Goal: Use online tool/utility: Utilize a website feature to perform a specific function

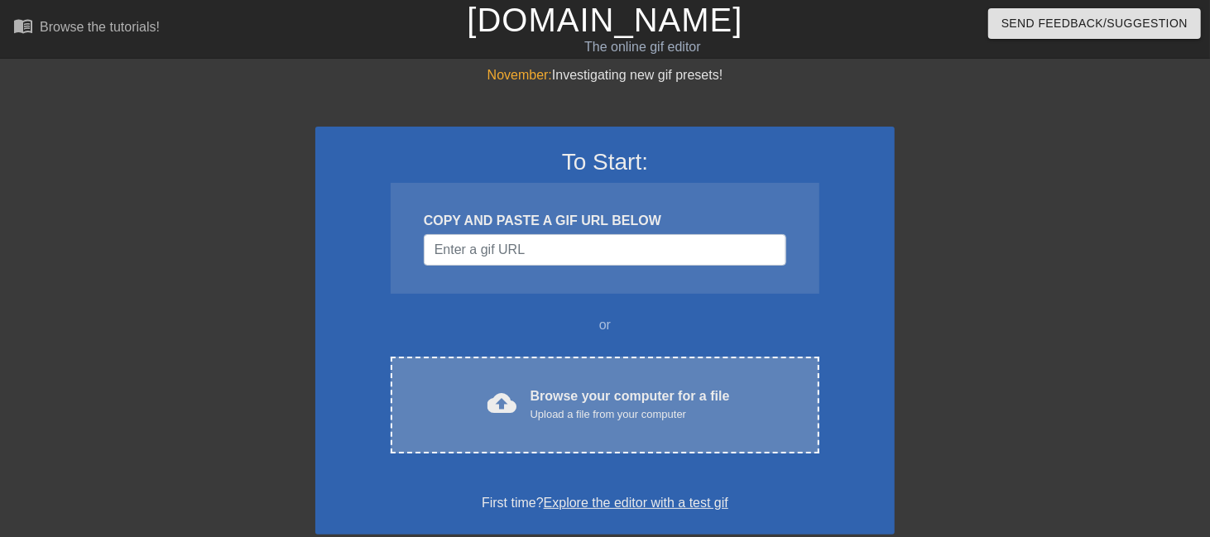
click at [524, 392] on div "cloud_upload Browse your computer for a file Upload a file from your computer" at bounding box center [605, 405] width 359 height 37
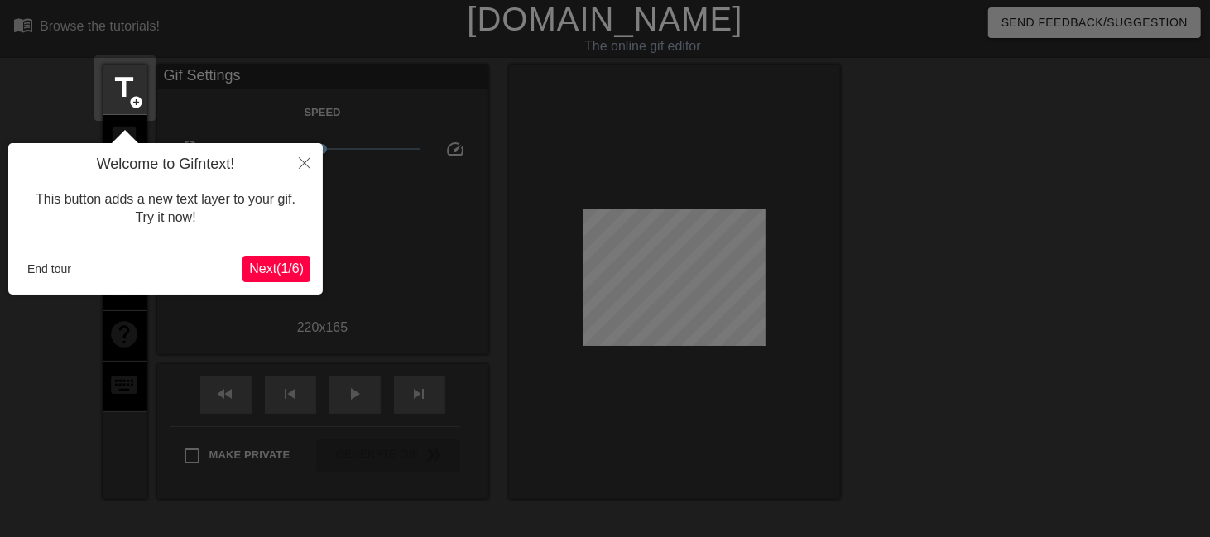
scroll to position [41, 0]
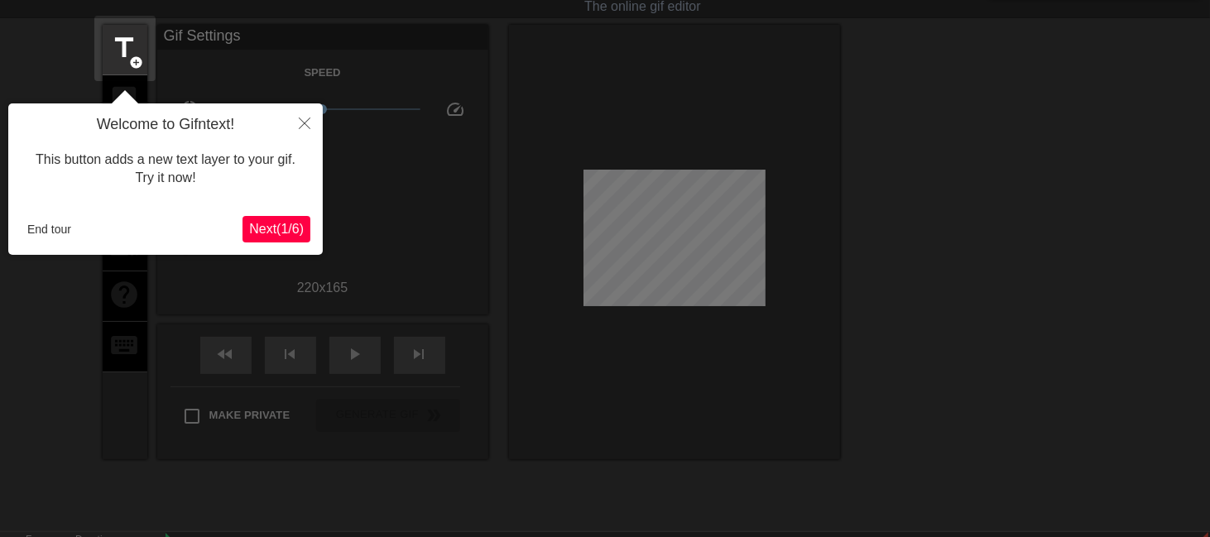
click at [265, 223] on span "Next ( 1 / 6 )" at bounding box center [276, 229] width 55 height 14
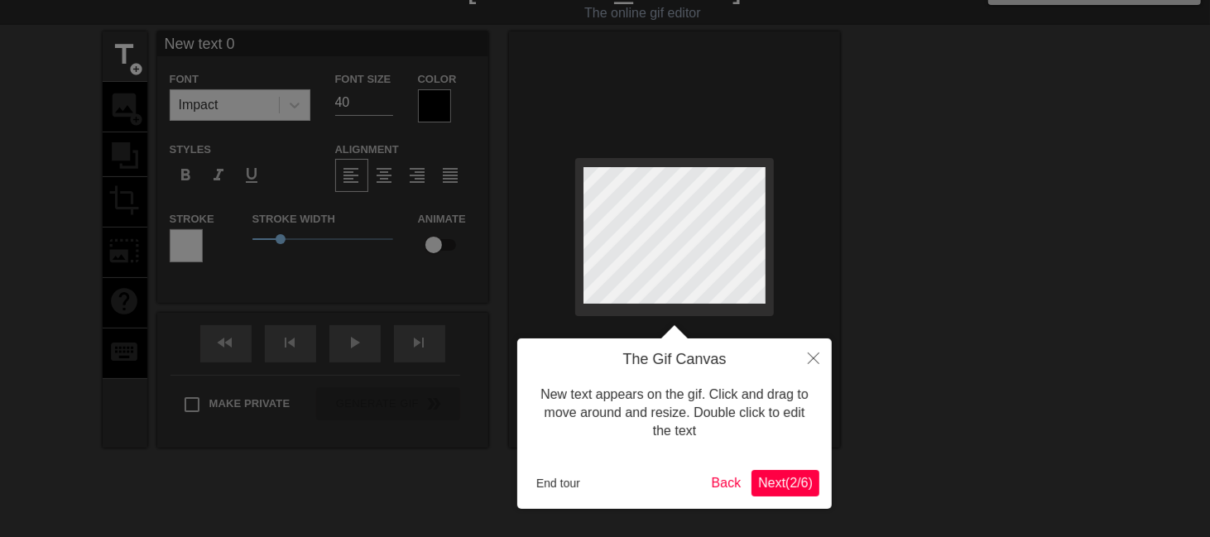
scroll to position [0, 0]
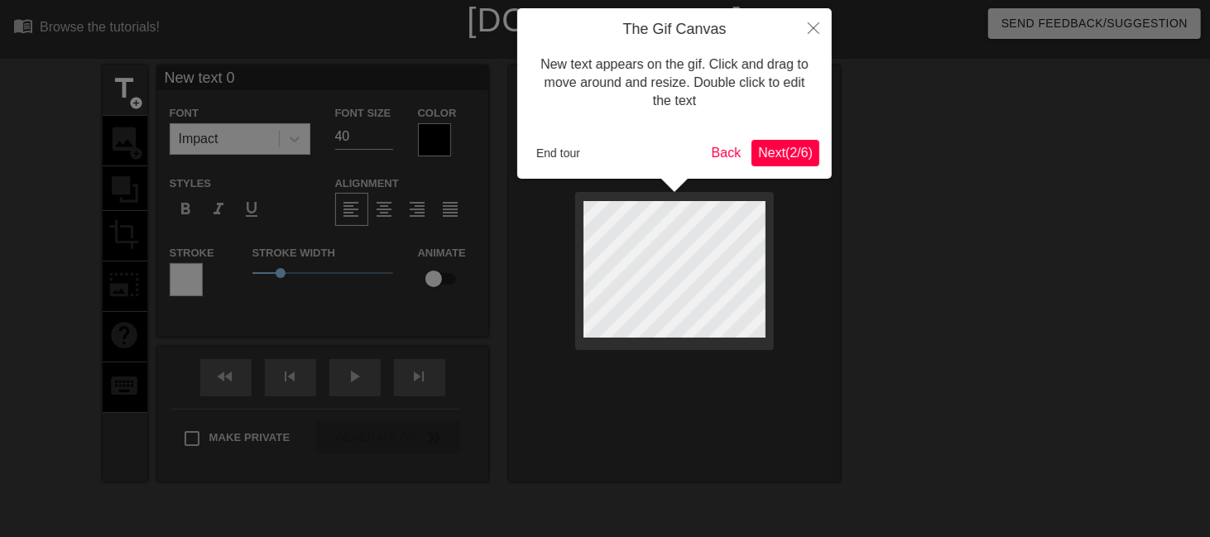
click at [367, 135] on div at bounding box center [605, 336] width 1210 height 672
click at [763, 159] on span "Next ( 2 / 6 )" at bounding box center [785, 153] width 55 height 14
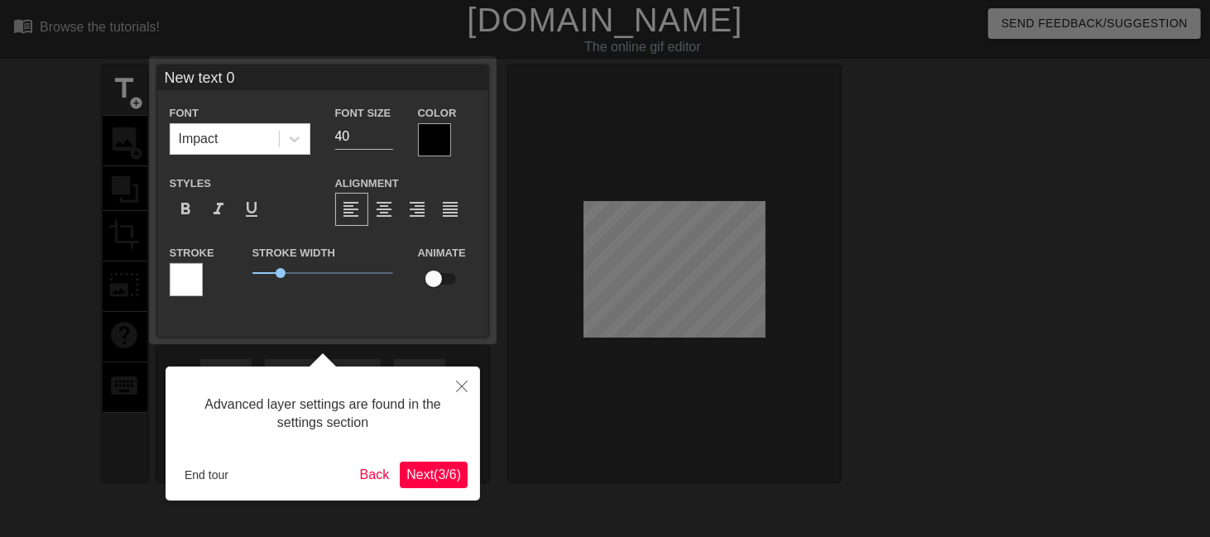
scroll to position [41, 0]
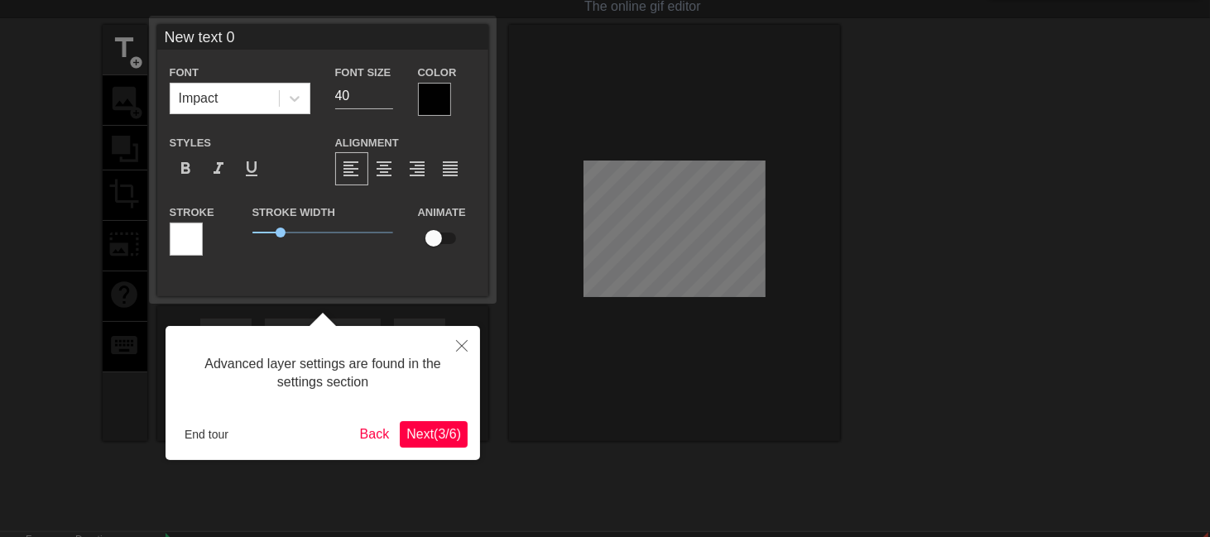
click at [450, 438] on span "Next ( 3 / 6 )" at bounding box center [433, 434] width 55 height 14
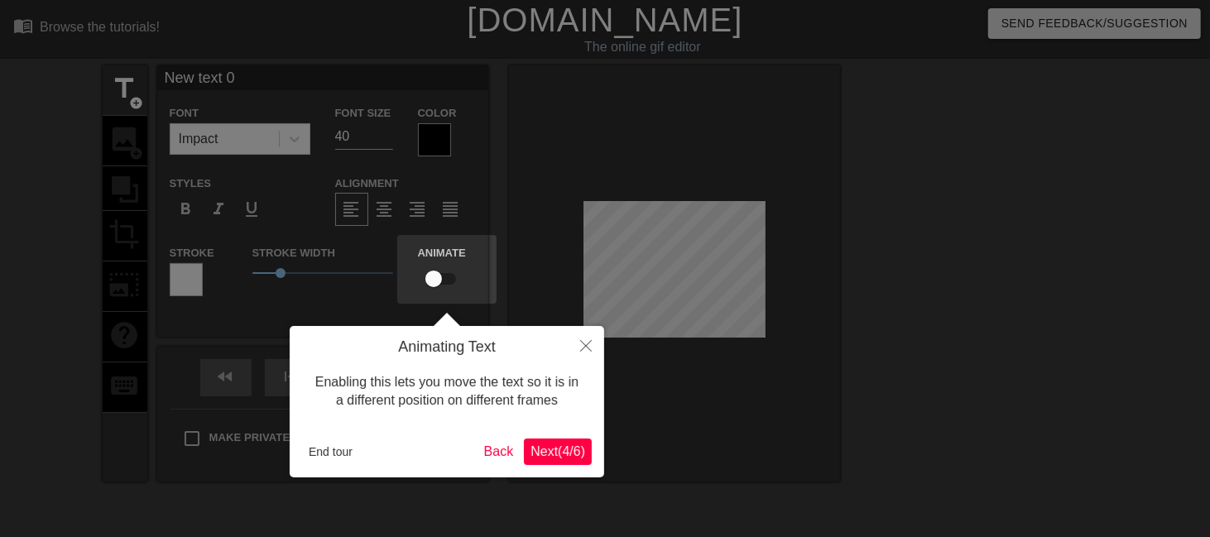
click at [533, 439] on button "Next ( 4 / 6 )" at bounding box center [558, 452] width 68 height 26
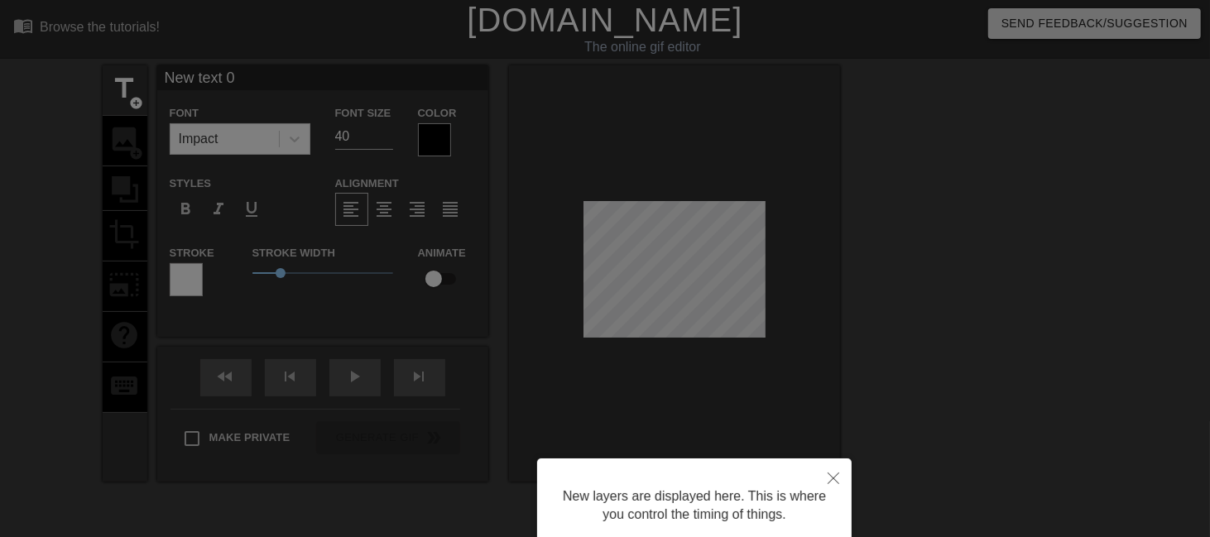
scroll to position [137, 0]
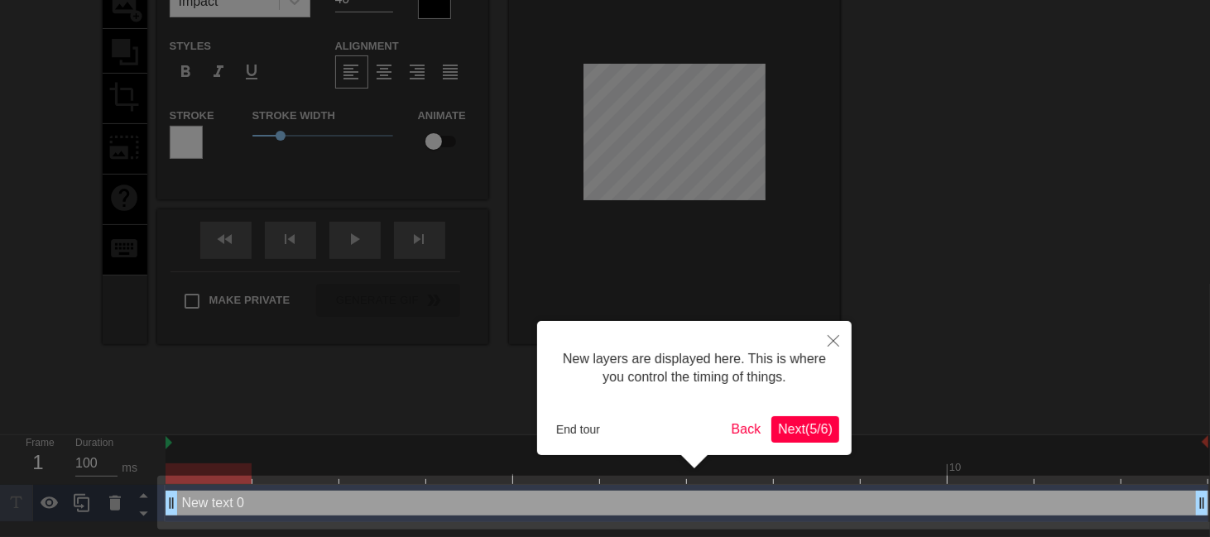
click at [797, 416] on button "Next ( 5 / 6 )" at bounding box center [806, 429] width 68 height 26
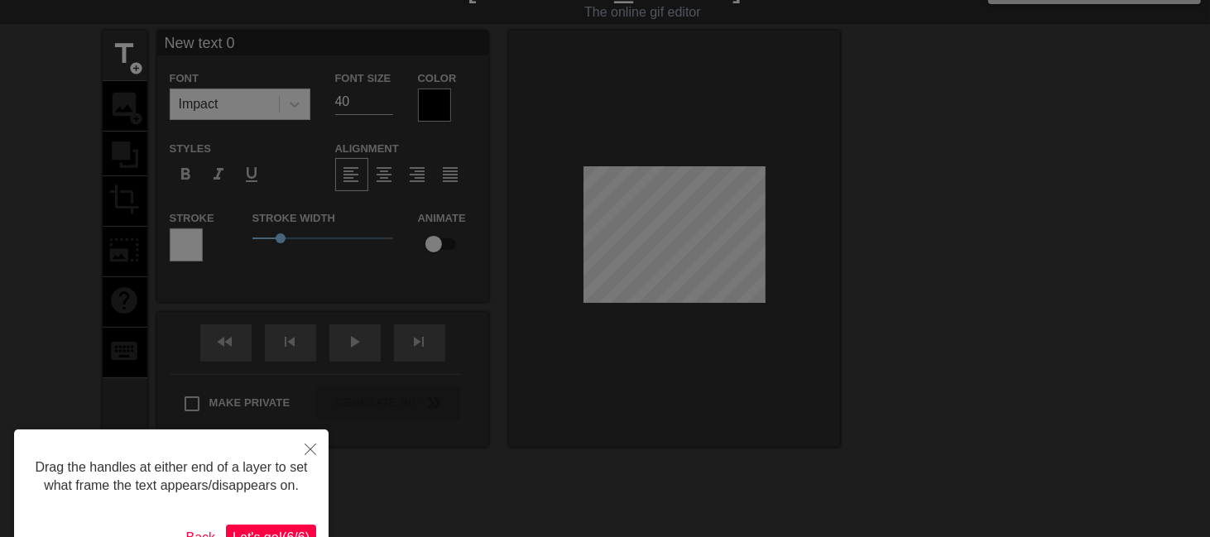
scroll to position [0, 0]
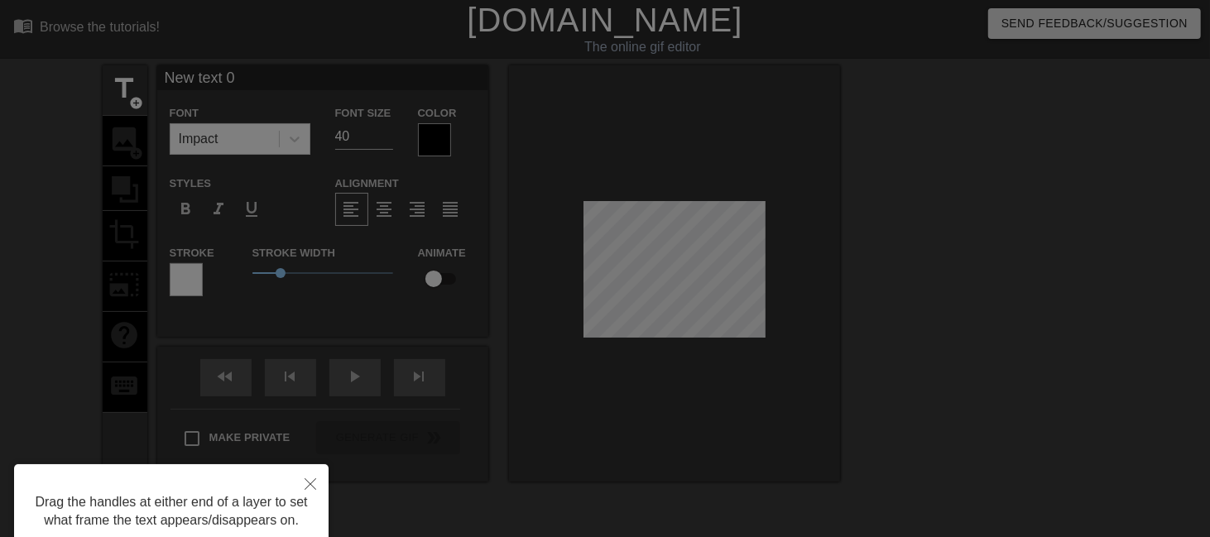
drag, startPoint x: 659, startPoint y: 259, endPoint x: 657, endPoint y: 301, distance: 41.5
click at [657, 301] on div at bounding box center [605, 334] width 1210 height 668
click at [655, 263] on div at bounding box center [605, 334] width 1210 height 668
click at [630, 264] on div at bounding box center [605, 334] width 1210 height 668
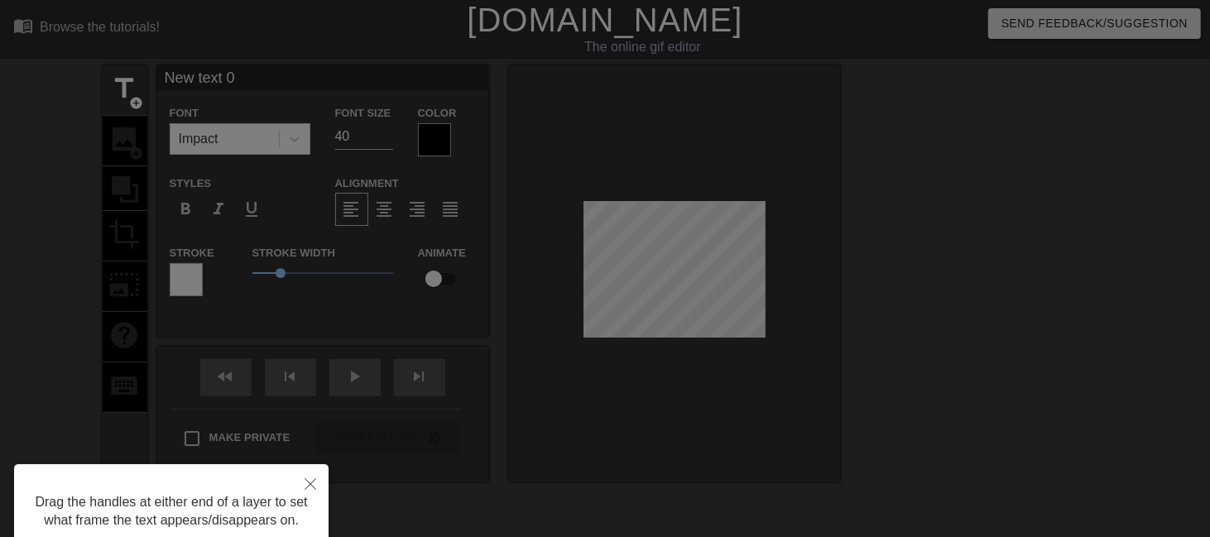
click at [630, 264] on div at bounding box center [605, 334] width 1210 height 668
drag, startPoint x: 671, startPoint y: 248, endPoint x: 664, endPoint y: 308, distance: 60.8
click at [664, 308] on div at bounding box center [605, 334] width 1210 height 668
click at [671, 257] on div at bounding box center [605, 334] width 1210 height 668
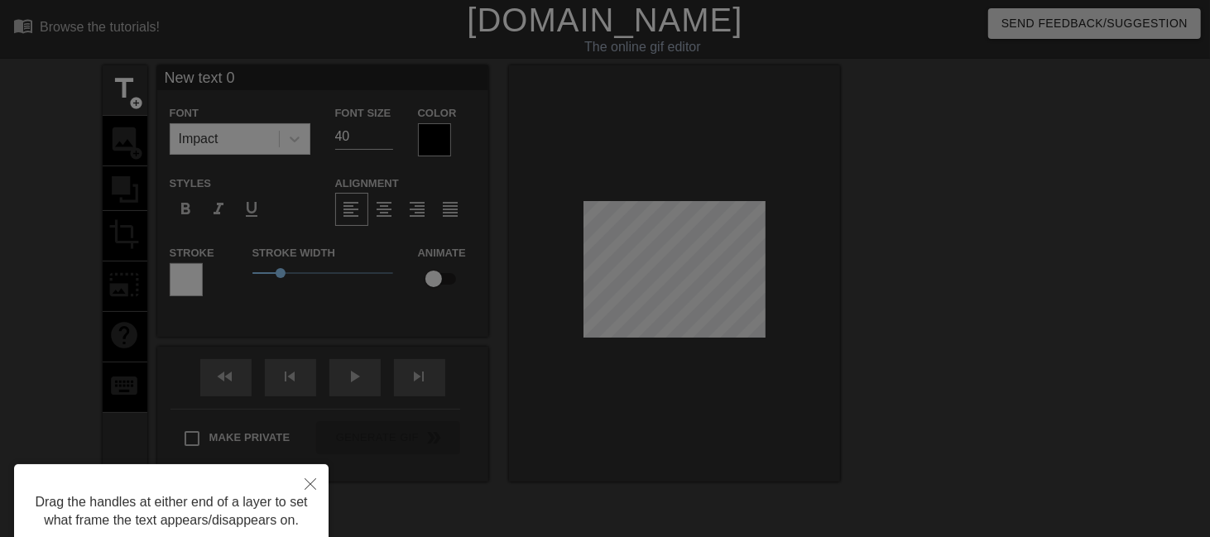
click at [671, 257] on div at bounding box center [605, 334] width 1210 height 668
click at [673, 277] on div at bounding box center [605, 334] width 1210 height 668
drag, startPoint x: 673, startPoint y: 250, endPoint x: 659, endPoint y: 267, distance: 22.4
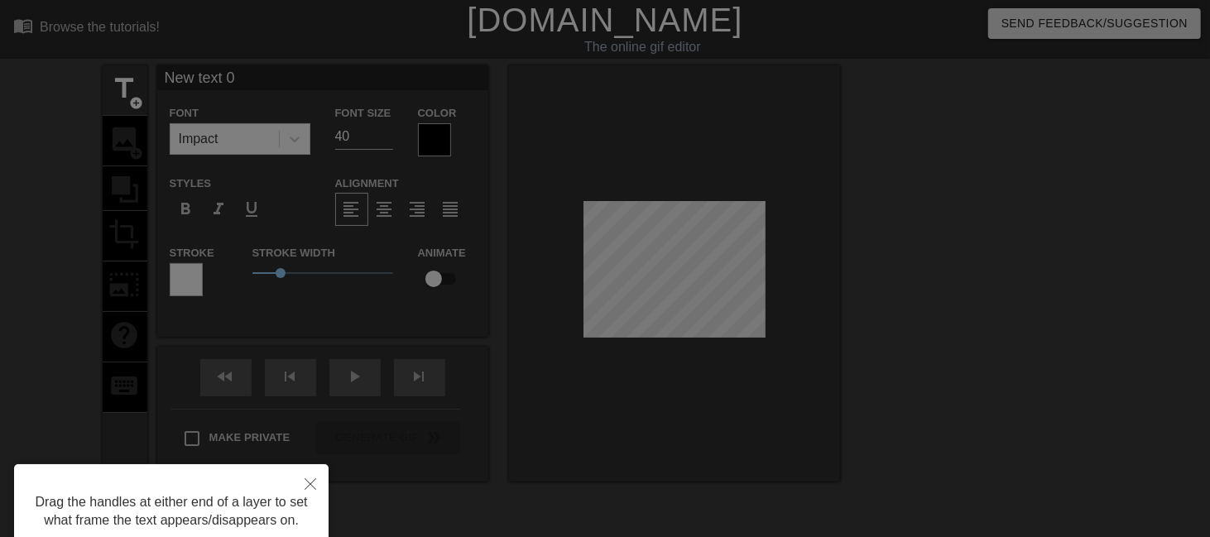
click at [659, 267] on div at bounding box center [605, 334] width 1210 height 668
drag, startPoint x: 744, startPoint y: 250, endPoint x: 742, endPoint y: 236, distance: 14.3
click at [742, 236] on div at bounding box center [605, 334] width 1210 height 668
drag, startPoint x: 672, startPoint y: 217, endPoint x: 662, endPoint y: 166, distance: 52.3
click at [662, 166] on div at bounding box center [605, 334] width 1210 height 668
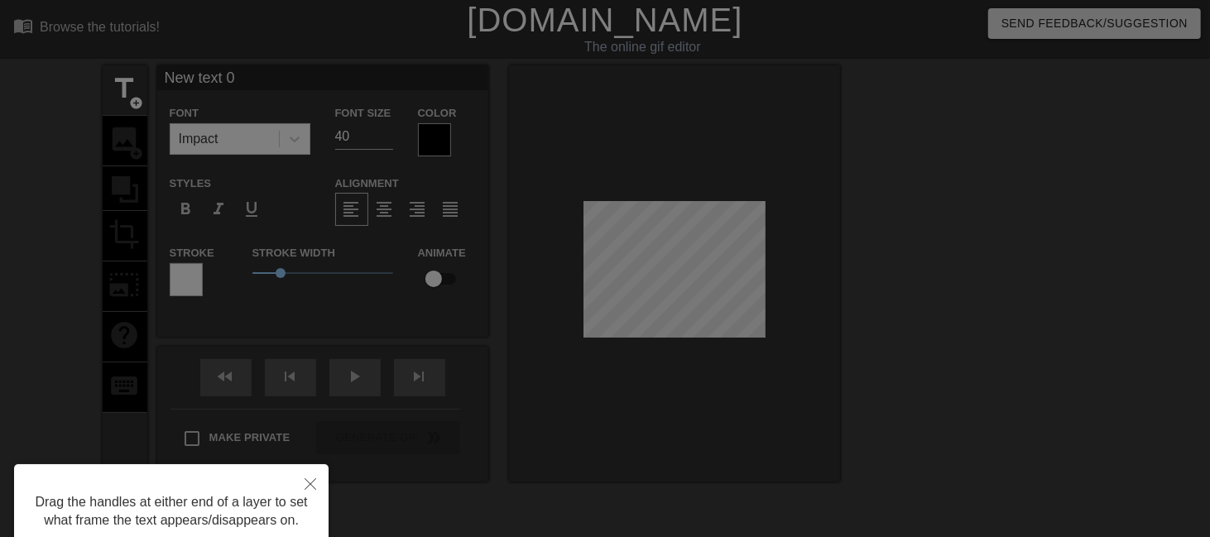
drag, startPoint x: 670, startPoint y: 278, endPoint x: 638, endPoint y: 266, distance: 33.8
click at [638, 266] on div at bounding box center [605, 334] width 1210 height 668
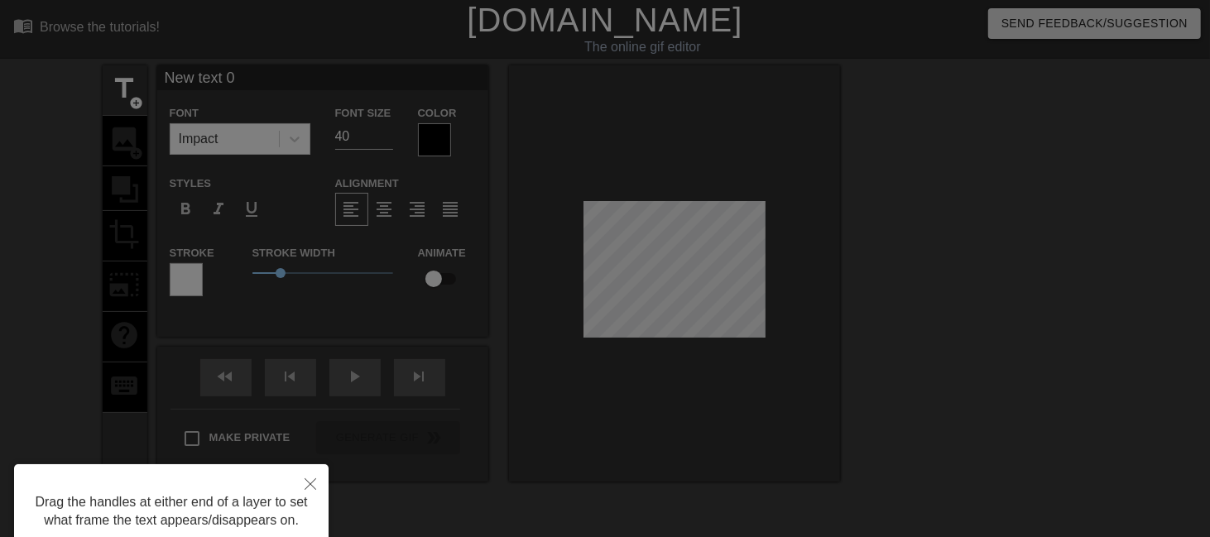
click at [638, 266] on div at bounding box center [605, 334] width 1210 height 668
click at [644, 271] on div at bounding box center [605, 334] width 1210 height 668
click at [671, 288] on div at bounding box center [605, 334] width 1210 height 668
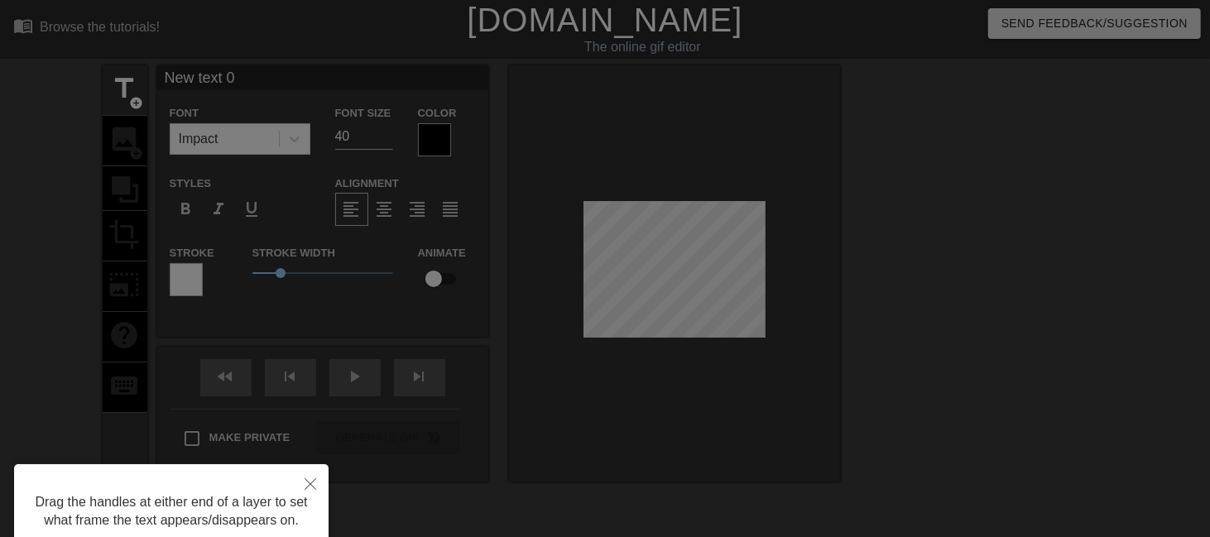
click at [671, 288] on div at bounding box center [605, 334] width 1210 height 668
drag, startPoint x: 670, startPoint y: 252, endPoint x: 667, endPoint y: 205, distance: 46.4
click at [667, 205] on div at bounding box center [605, 334] width 1210 height 668
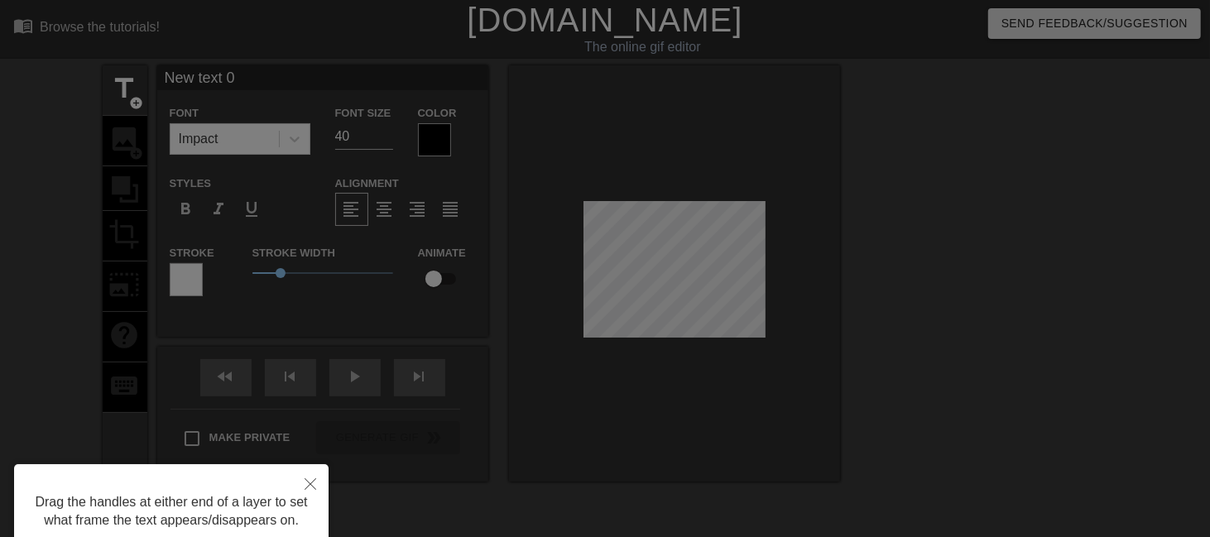
click at [676, 216] on div at bounding box center [605, 334] width 1210 height 668
click at [604, 286] on div at bounding box center [605, 334] width 1210 height 668
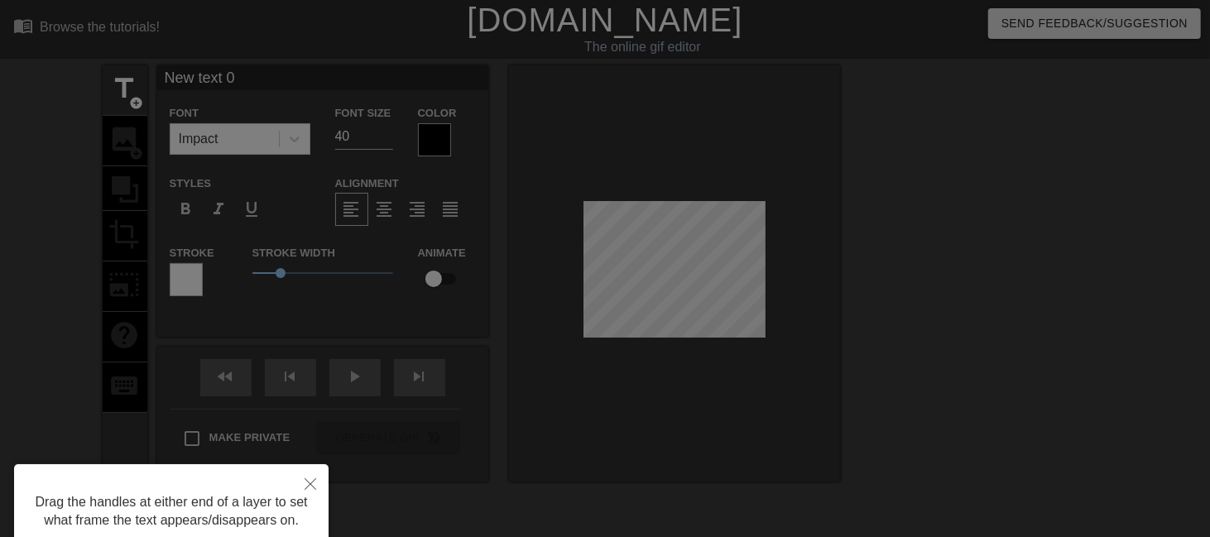
click at [604, 286] on div at bounding box center [605, 334] width 1210 height 668
click at [588, 230] on div at bounding box center [605, 334] width 1210 height 668
drag, startPoint x: 671, startPoint y: 220, endPoint x: 643, endPoint y: 164, distance: 62.6
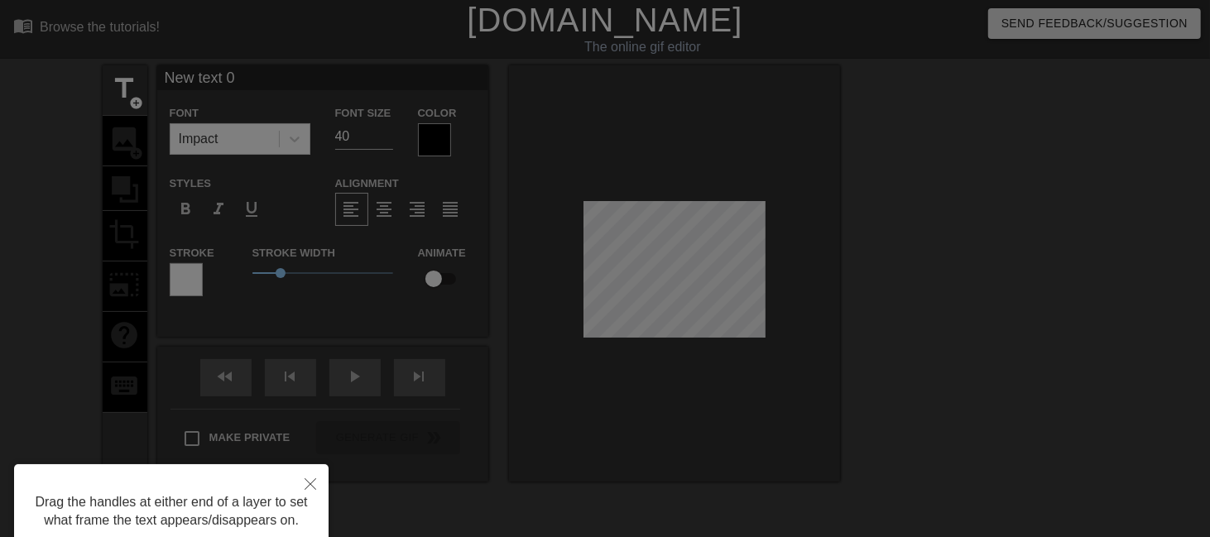
click at [643, 164] on div at bounding box center [605, 334] width 1210 height 668
click at [364, 136] on div at bounding box center [605, 334] width 1210 height 668
click at [185, 272] on div at bounding box center [605, 334] width 1210 height 668
drag, startPoint x: 676, startPoint y: 250, endPoint x: 648, endPoint y: 160, distance: 94.3
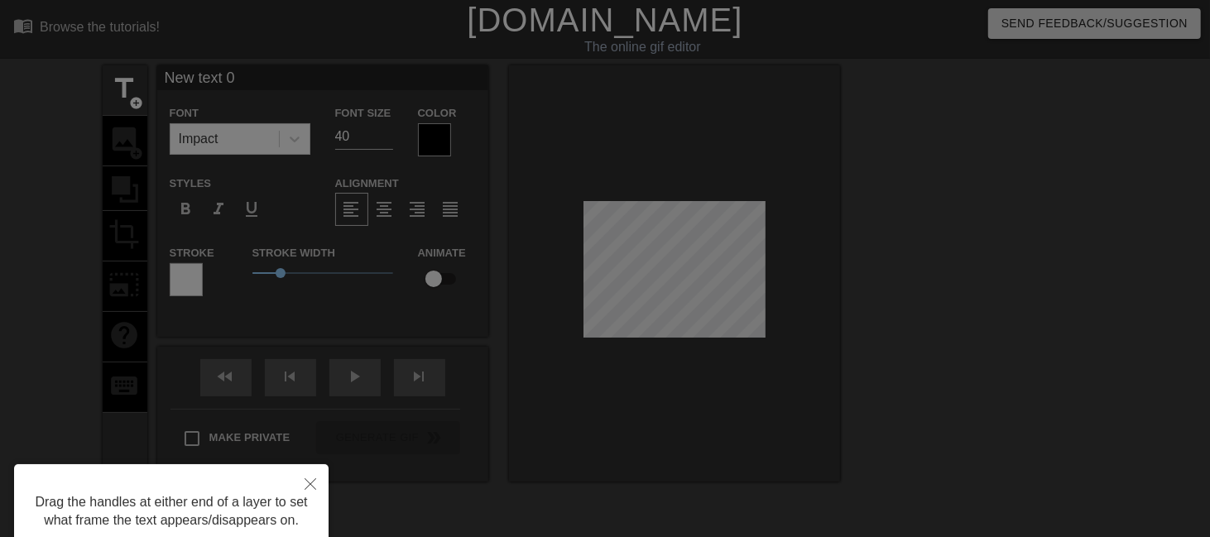
click at [648, 160] on div at bounding box center [605, 334] width 1210 height 668
drag, startPoint x: 602, startPoint y: 246, endPoint x: 557, endPoint y: 178, distance: 81.3
click at [557, 178] on div at bounding box center [605, 334] width 1210 height 668
drag, startPoint x: 762, startPoint y: 333, endPoint x: 918, endPoint y: 361, distance: 159.0
click at [918, 361] on div at bounding box center [605, 334] width 1210 height 668
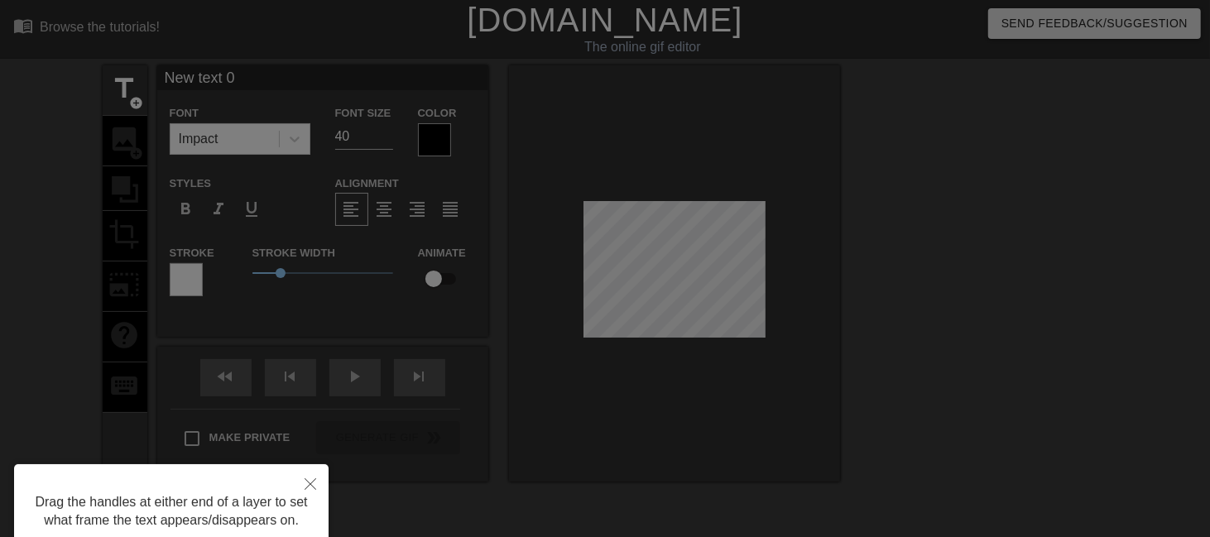
click at [671, 263] on div at bounding box center [605, 334] width 1210 height 668
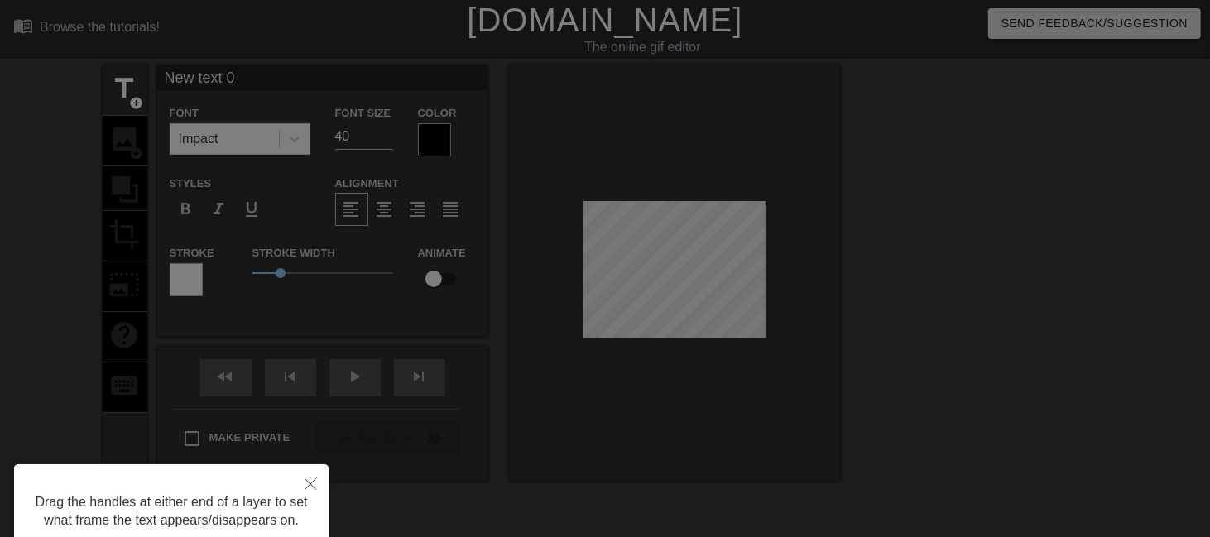
click at [666, 256] on div at bounding box center [605, 334] width 1210 height 668
drag, startPoint x: 674, startPoint y: 223, endPoint x: 655, endPoint y: 84, distance: 139.6
click at [655, 84] on div at bounding box center [605, 334] width 1210 height 668
click at [290, 275] on div at bounding box center [605, 334] width 1210 height 668
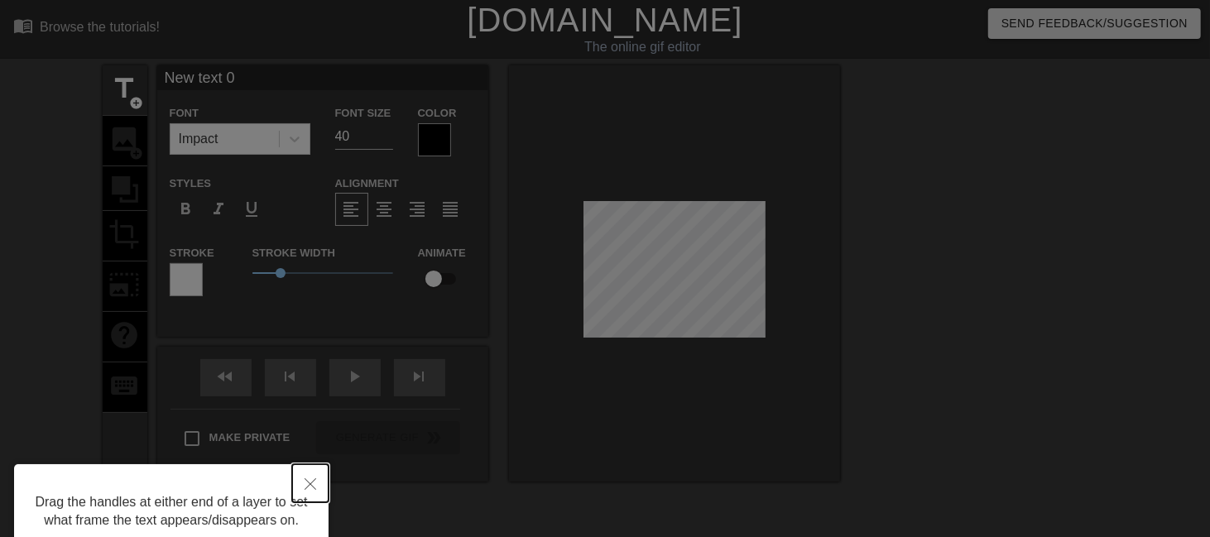
click at [303, 480] on button "Close" at bounding box center [310, 483] width 36 height 38
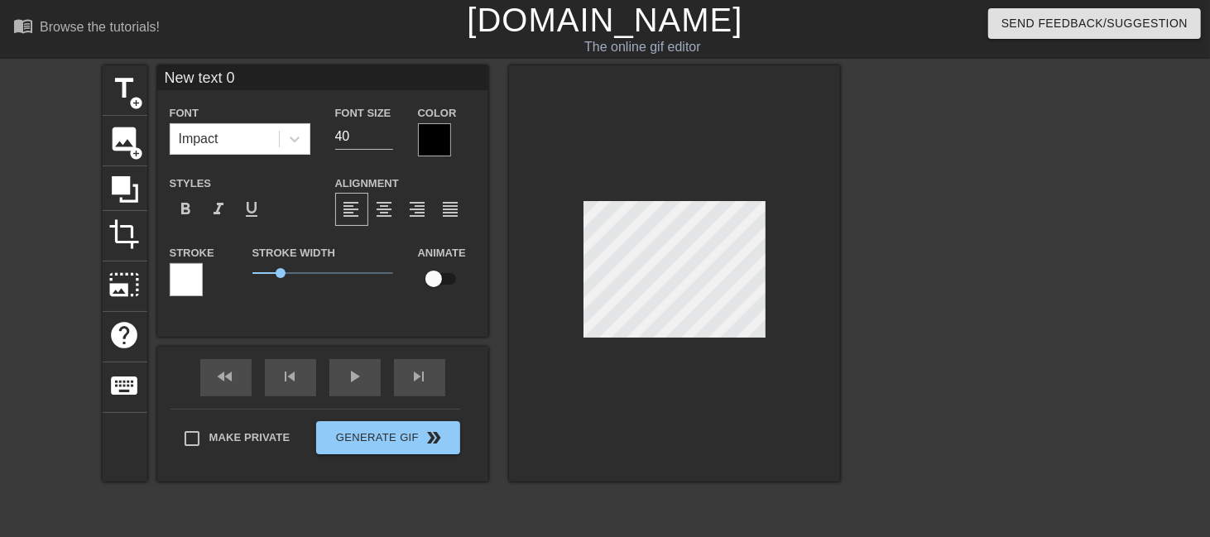
scroll to position [2, 2]
type input "NewR text 0"
type textarea "NewR text 0"
type input "NewRe text 0"
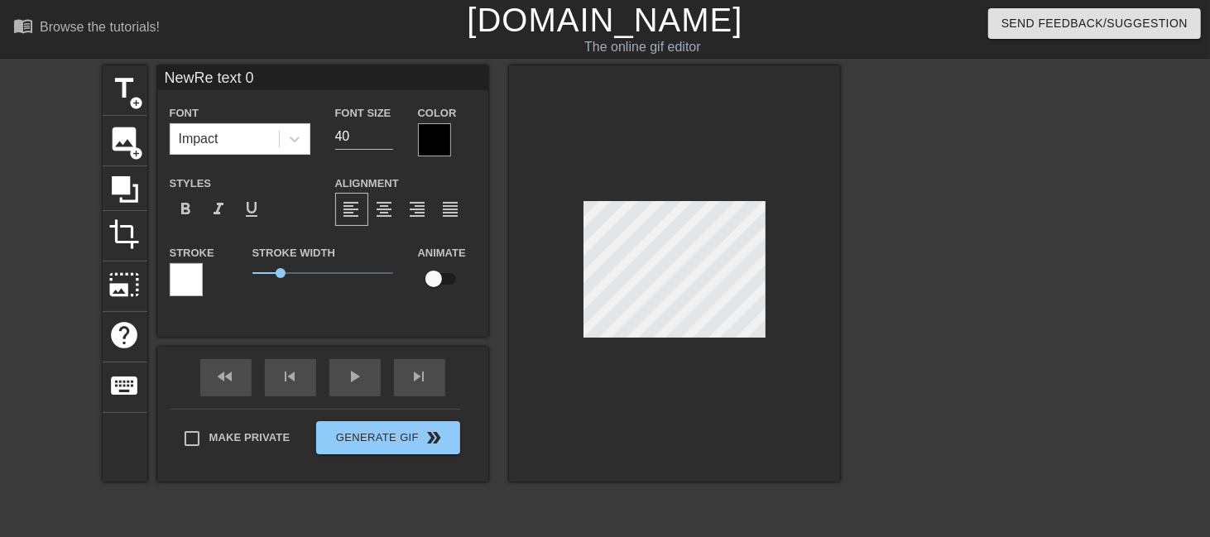
type textarea "NewRe text 0"
type input "N"
type textarea "N"
click at [386, 140] on input "39" at bounding box center [364, 136] width 58 height 26
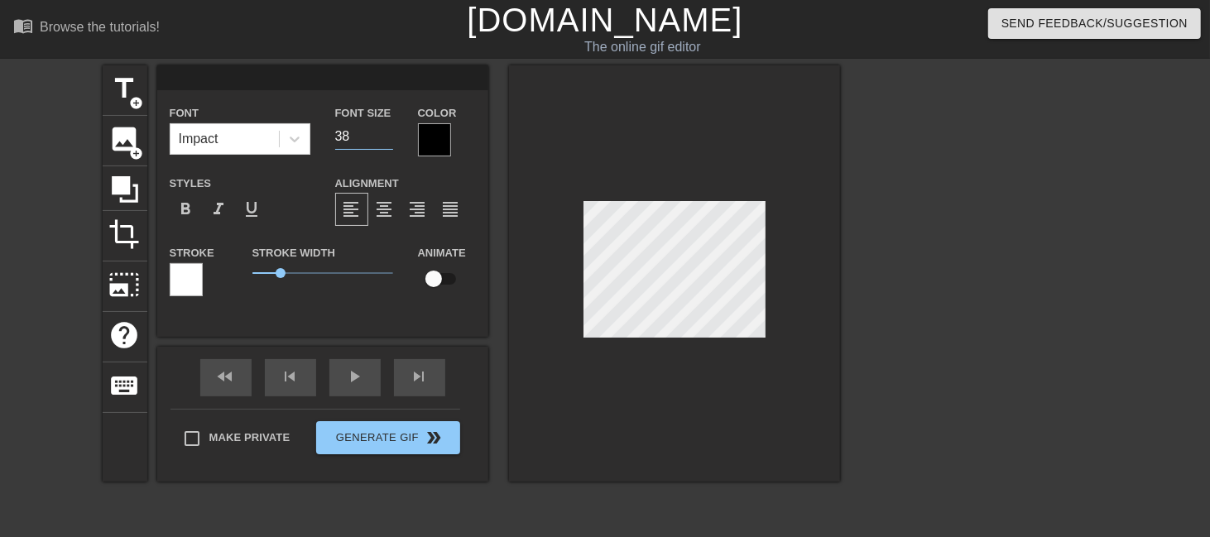
click at [386, 140] on input "38" at bounding box center [364, 136] width 58 height 26
click at [386, 140] on input "37" at bounding box center [364, 136] width 58 height 26
click at [386, 140] on input "36" at bounding box center [364, 136] width 58 height 26
click at [386, 140] on input "35" at bounding box center [364, 136] width 58 height 26
click at [386, 140] on input "34" at bounding box center [364, 136] width 58 height 26
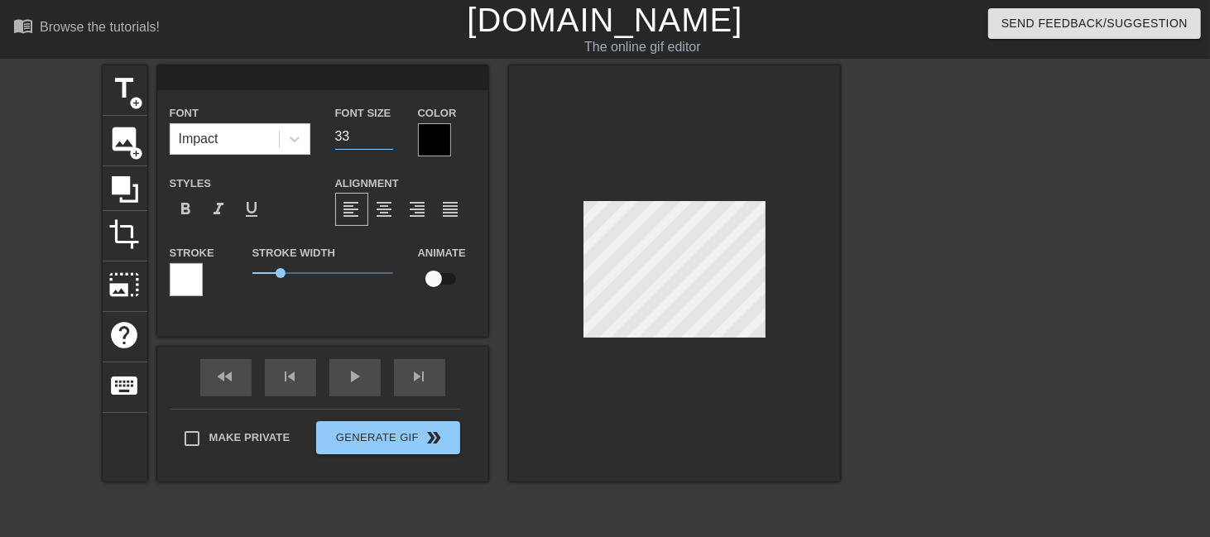
click at [386, 140] on input "33" at bounding box center [364, 136] width 58 height 26
click at [386, 140] on input "32" at bounding box center [364, 136] width 58 height 26
click at [386, 140] on input "31" at bounding box center [364, 136] width 58 height 26
click at [386, 140] on input "30" at bounding box center [364, 136] width 58 height 26
click at [386, 140] on input "29" at bounding box center [364, 136] width 58 height 26
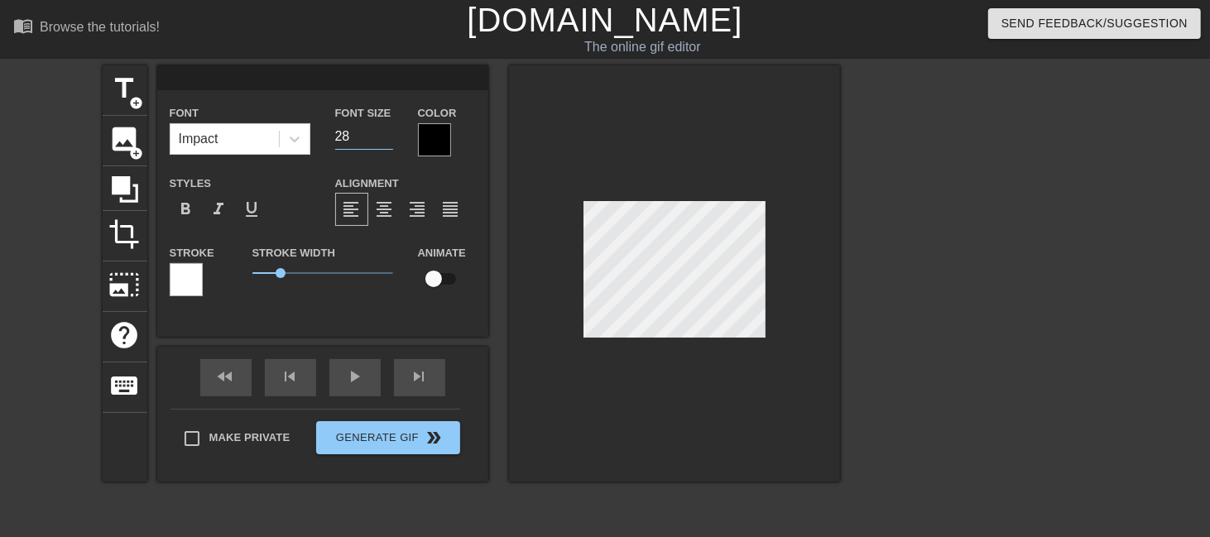
click at [386, 140] on input "28" at bounding box center [364, 136] width 58 height 26
click at [386, 140] on input "27" at bounding box center [364, 136] width 58 height 26
click at [386, 140] on input "26" at bounding box center [364, 136] width 58 height 26
click at [386, 140] on input "25" at bounding box center [364, 136] width 58 height 26
click at [386, 140] on input "24" at bounding box center [364, 136] width 58 height 26
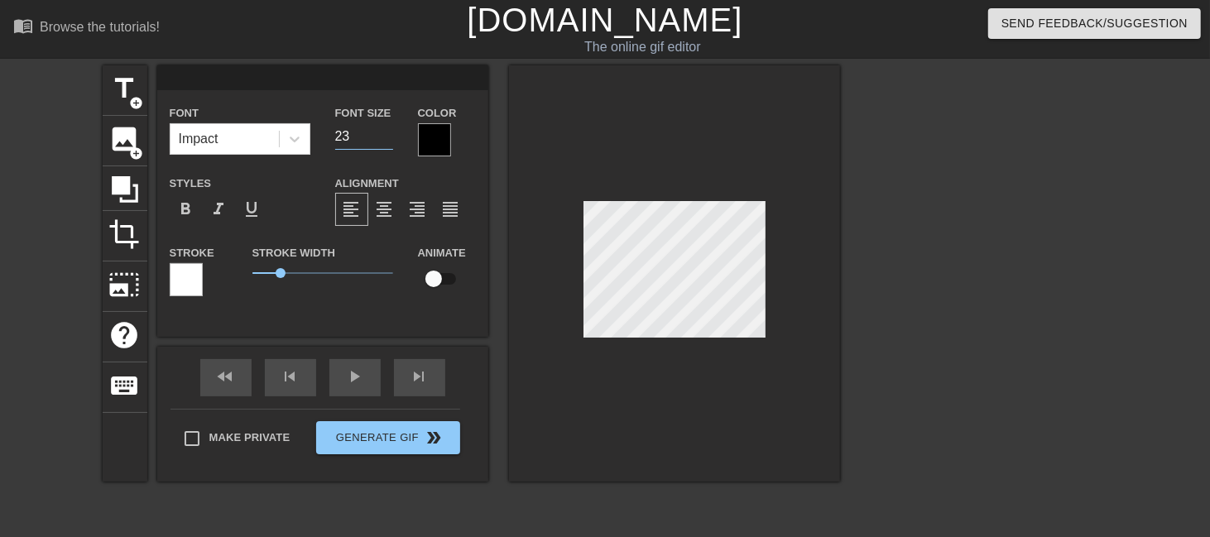
click at [386, 140] on input "23" at bounding box center [364, 136] width 58 height 26
click at [386, 140] on input "22" at bounding box center [364, 136] width 58 height 26
click at [386, 140] on input "21" at bounding box center [364, 136] width 58 height 26
click at [386, 140] on input "20" at bounding box center [364, 136] width 58 height 26
click at [386, 140] on input "19" at bounding box center [364, 136] width 58 height 26
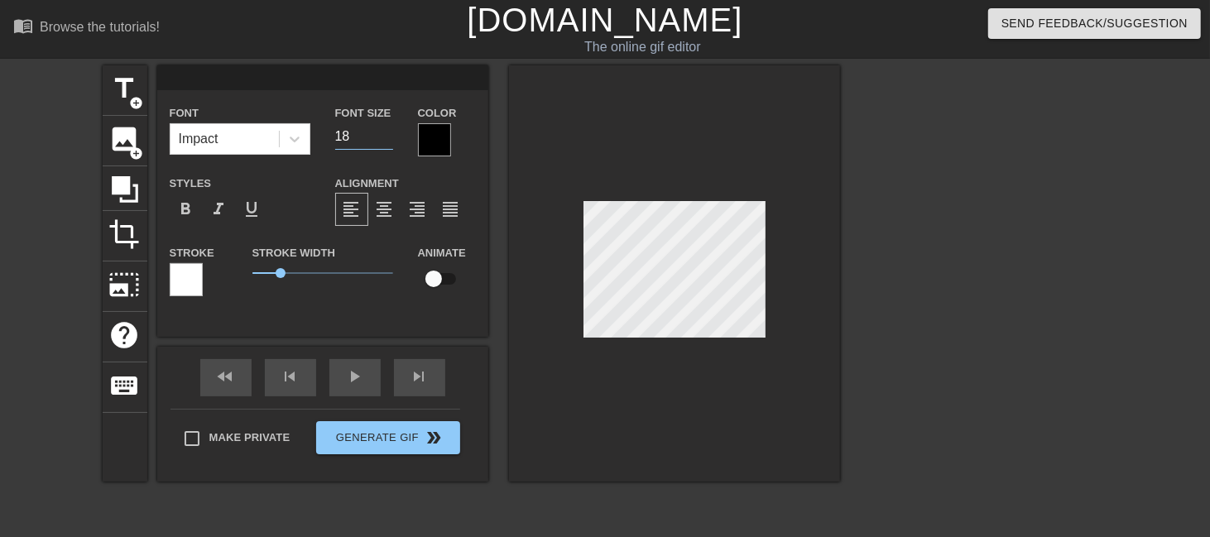
click at [386, 140] on input "18" at bounding box center [364, 136] width 58 height 26
click at [386, 140] on input "17" at bounding box center [364, 136] width 58 height 26
click at [386, 140] on input "16" at bounding box center [364, 136] width 58 height 26
click at [386, 140] on input "15" at bounding box center [364, 136] width 58 height 26
type input "14"
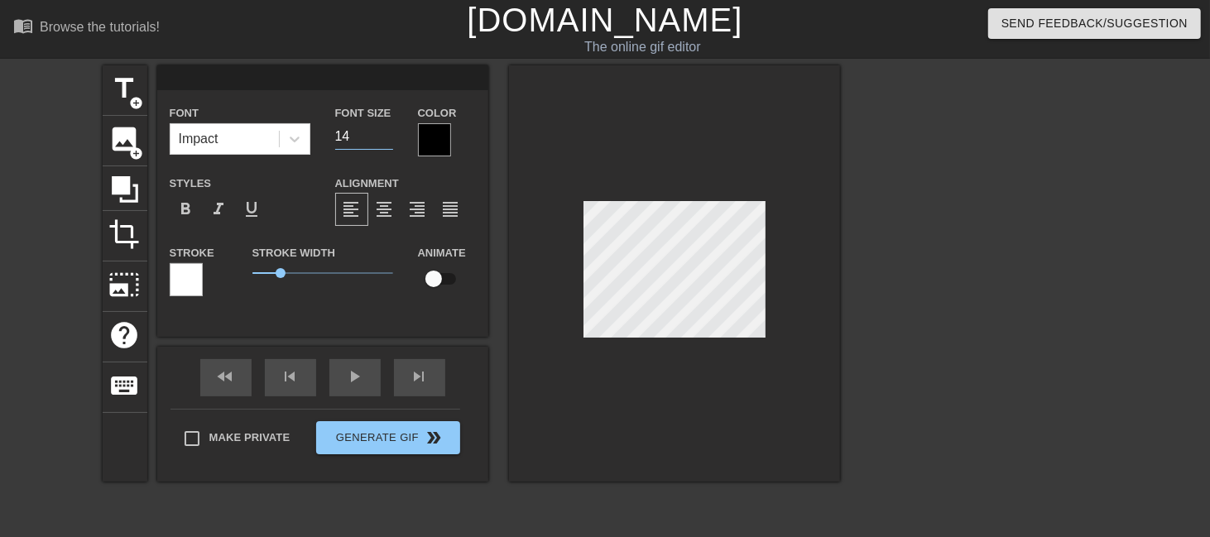
click at [386, 140] on input "14" at bounding box center [364, 136] width 58 height 26
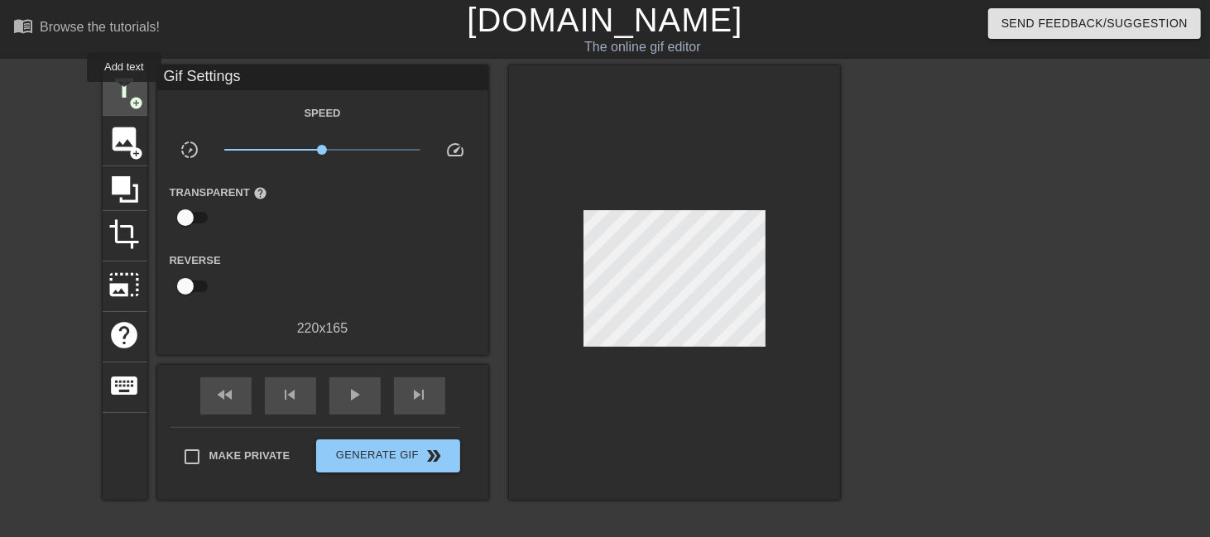
click at [124, 94] on span "title" at bounding box center [124, 88] width 31 height 31
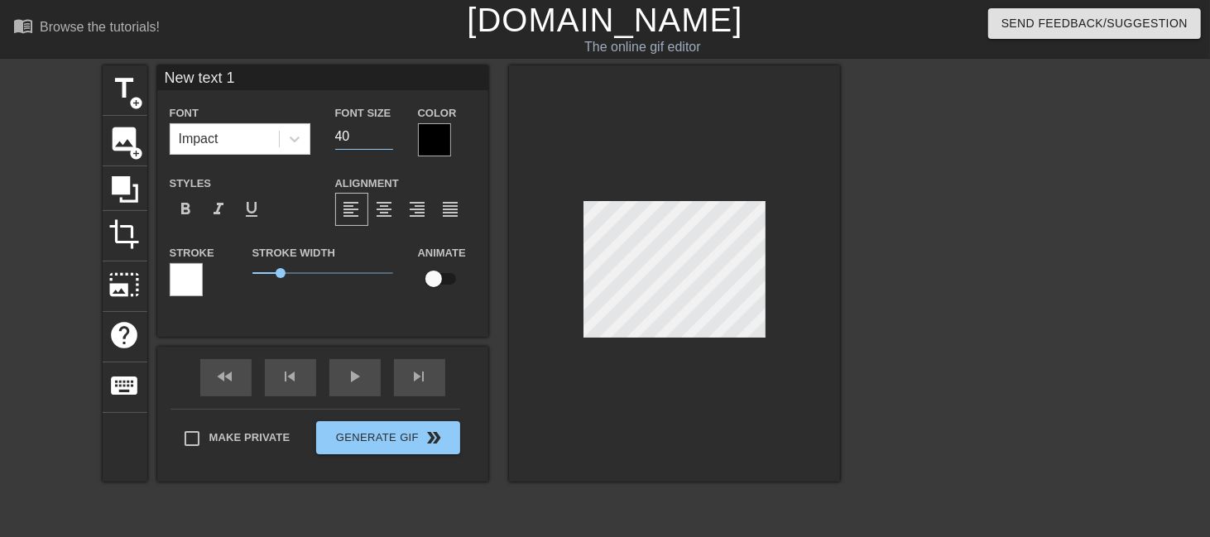
click at [355, 138] on input "40" at bounding box center [364, 136] width 58 height 26
click at [336, 132] on input "40" at bounding box center [364, 136] width 58 height 26
type input "2e0"
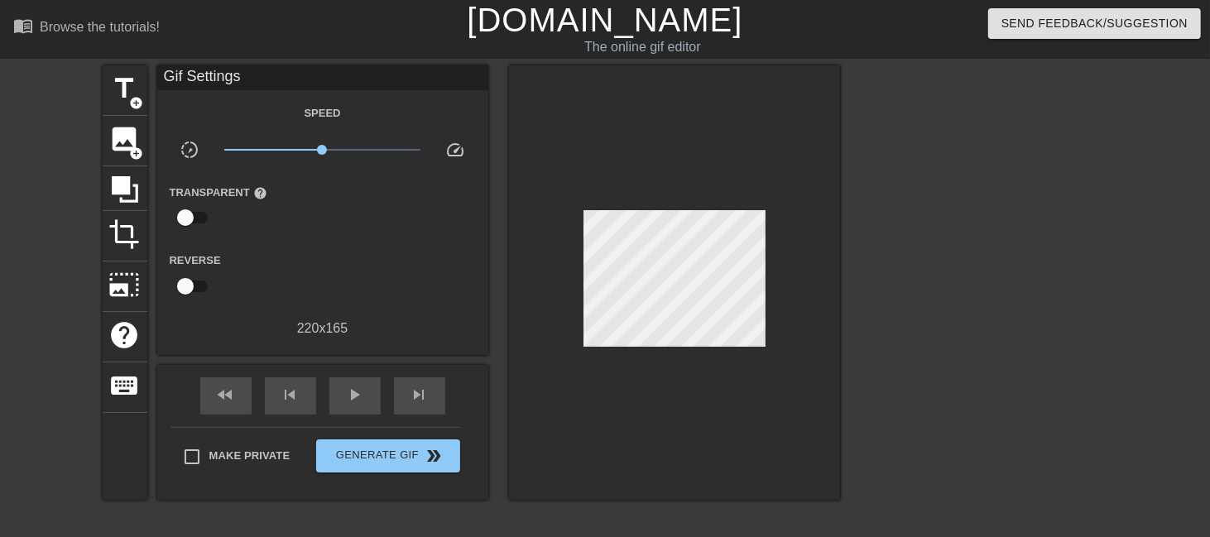
click at [549, 244] on div at bounding box center [674, 282] width 331 height 435
click at [146, 103] on div "title add_circle" at bounding box center [125, 90] width 45 height 51
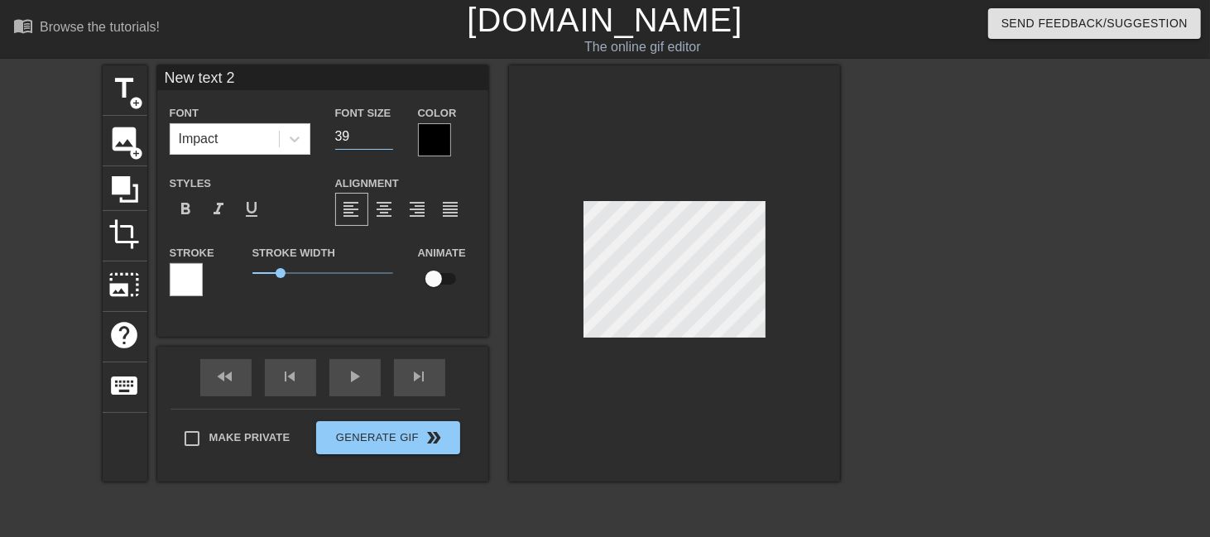
click at [389, 140] on input "39" at bounding box center [364, 136] width 58 height 26
click at [389, 140] on input "38" at bounding box center [364, 136] width 58 height 26
click at [389, 140] on input "37" at bounding box center [364, 136] width 58 height 26
click at [389, 140] on input "36" at bounding box center [364, 136] width 58 height 26
click at [389, 140] on input "35" at bounding box center [364, 136] width 58 height 26
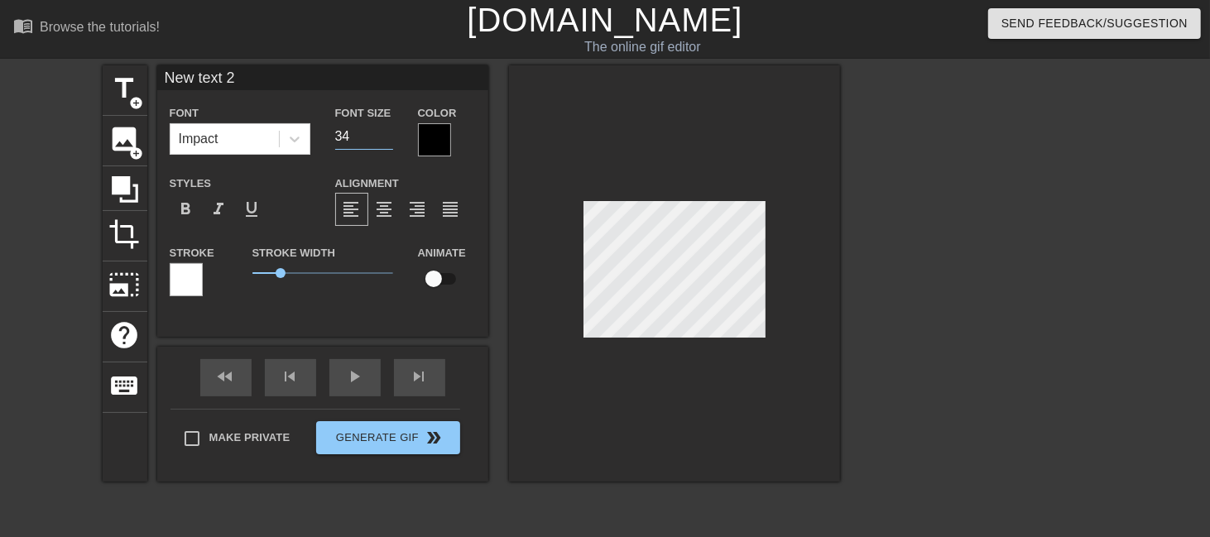
click at [389, 140] on input "34" at bounding box center [364, 136] width 58 height 26
click at [389, 140] on input "33" at bounding box center [364, 136] width 58 height 26
click at [389, 140] on input "32" at bounding box center [364, 136] width 58 height 26
click at [389, 140] on input "31" at bounding box center [364, 136] width 58 height 26
click at [389, 140] on input "30" at bounding box center [364, 136] width 58 height 26
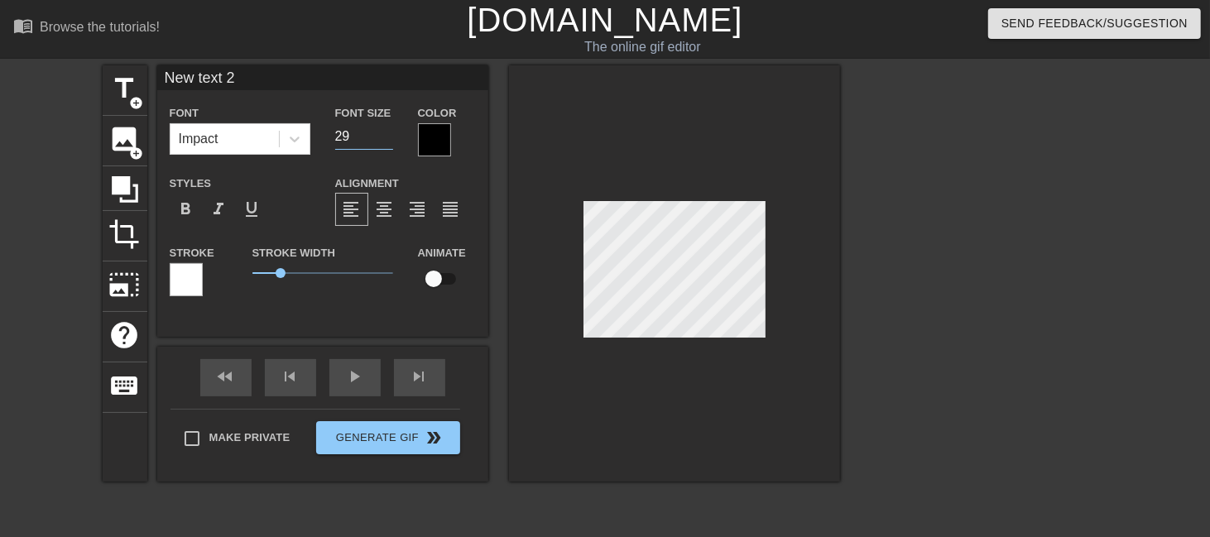
click at [389, 140] on input "29" at bounding box center [364, 136] width 58 height 26
click at [389, 140] on input "28" at bounding box center [364, 136] width 58 height 26
click at [389, 140] on input "27" at bounding box center [364, 136] width 58 height 26
click at [389, 140] on input "26" at bounding box center [364, 136] width 58 height 26
click at [389, 140] on input "25" at bounding box center [364, 136] width 58 height 26
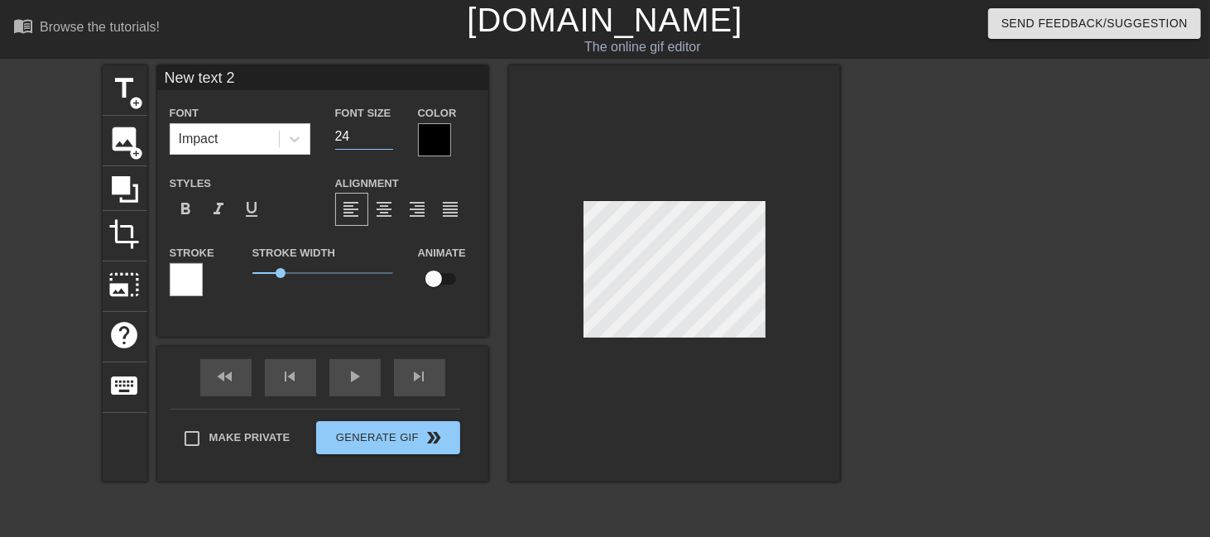
click at [389, 140] on input "24" at bounding box center [364, 136] width 58 height 26
click at [389, 140] on input "23" at bounding box center [364, 136] width 58 height 26
click at [389, 140] on input "22" at bounding box center [364, 136] width 58 height 26
click at [389, 140] on input "21" at bounding box center [364, 136] width 58 height 26
click at [389, 140] on input "20" at bounding box center [364, 136] width 58 height 26
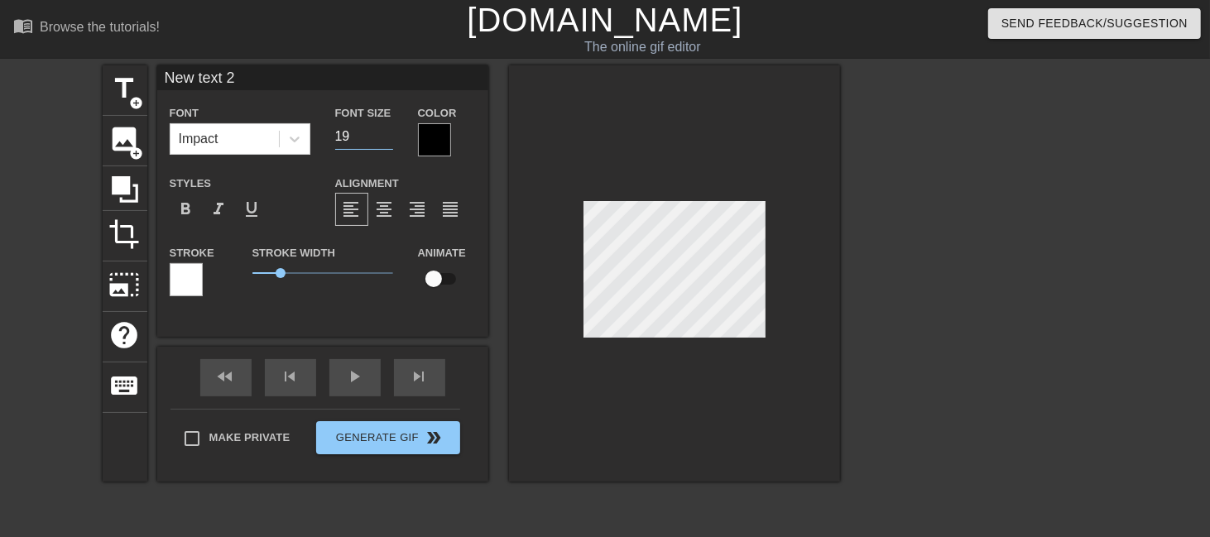
click at [389, 140] on input "19" at bounding box center [364, 136] width 58 height 26
type input "18"
click at [389, 140] on input "18" at bounding box center [364, 136] width 58 height 26
type input "Nw text 2"
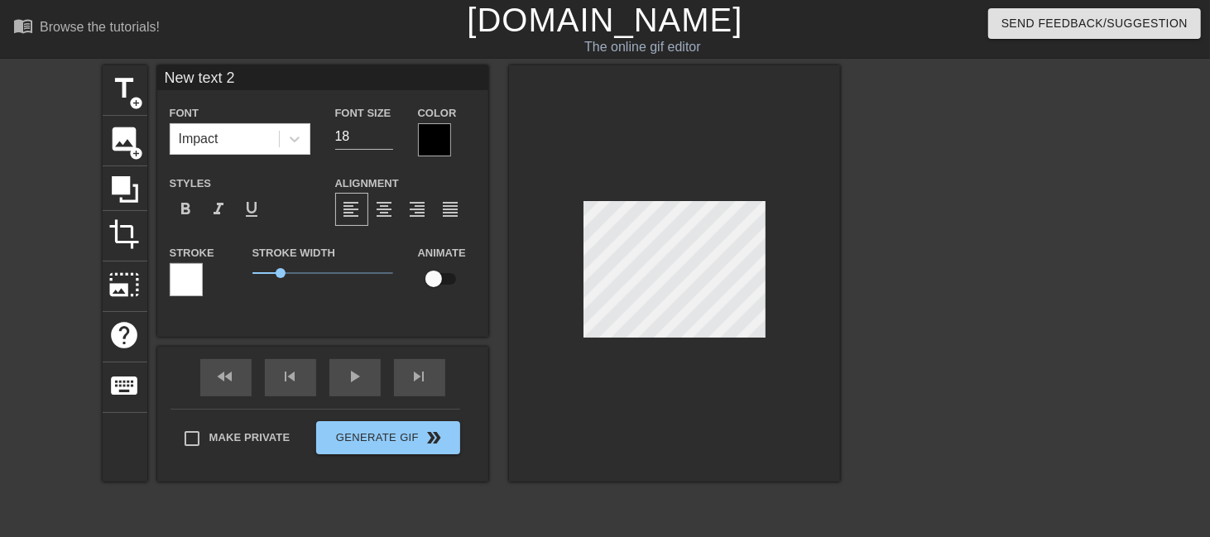
type textarea "Nw text 2"
type input "w text 2"
type textarea "w text 2"
type input "text 2"
type textarea "text 2"
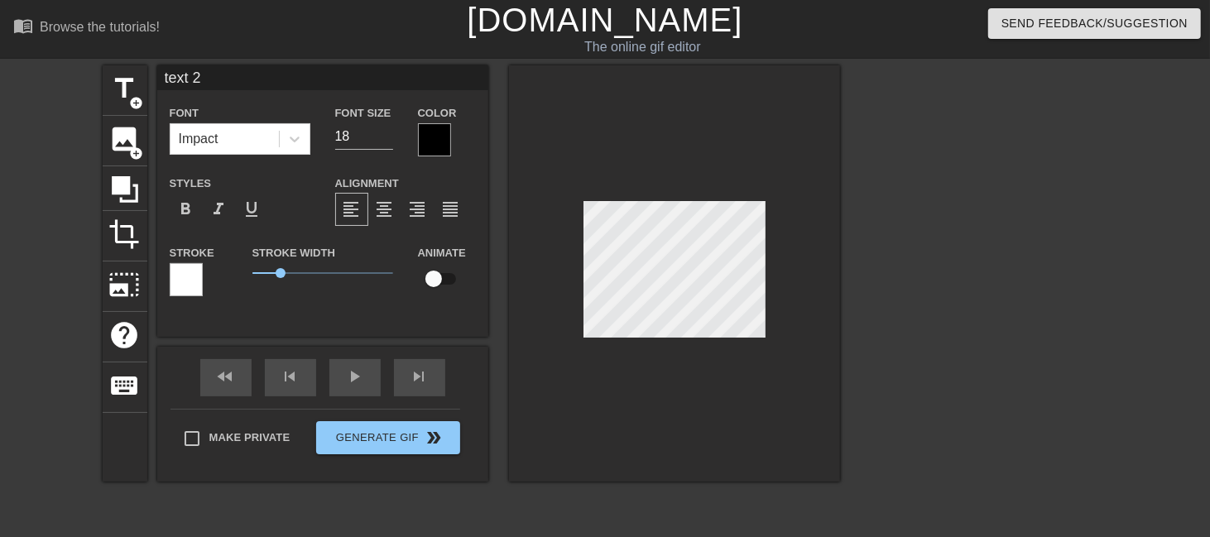
type input "text 2"
type textarea "text 2"
type input "ext 2"
type textarea "ext 2"
type input "xt 2"
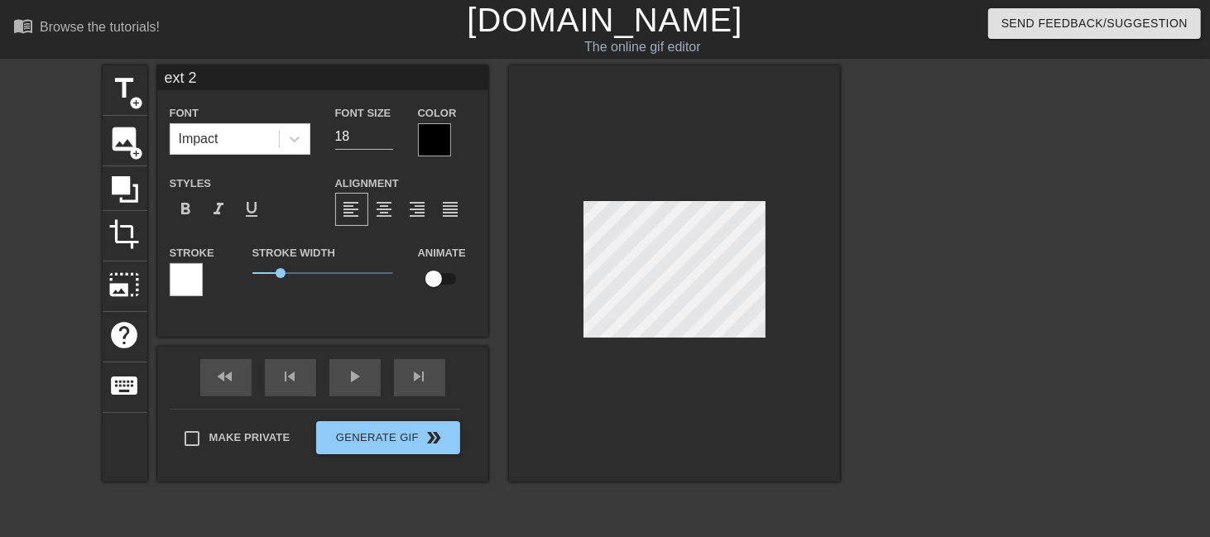
type textarea "xt 2"
type input "t 2"
type textarea "t 2"
type input "2"
type textarea "2"
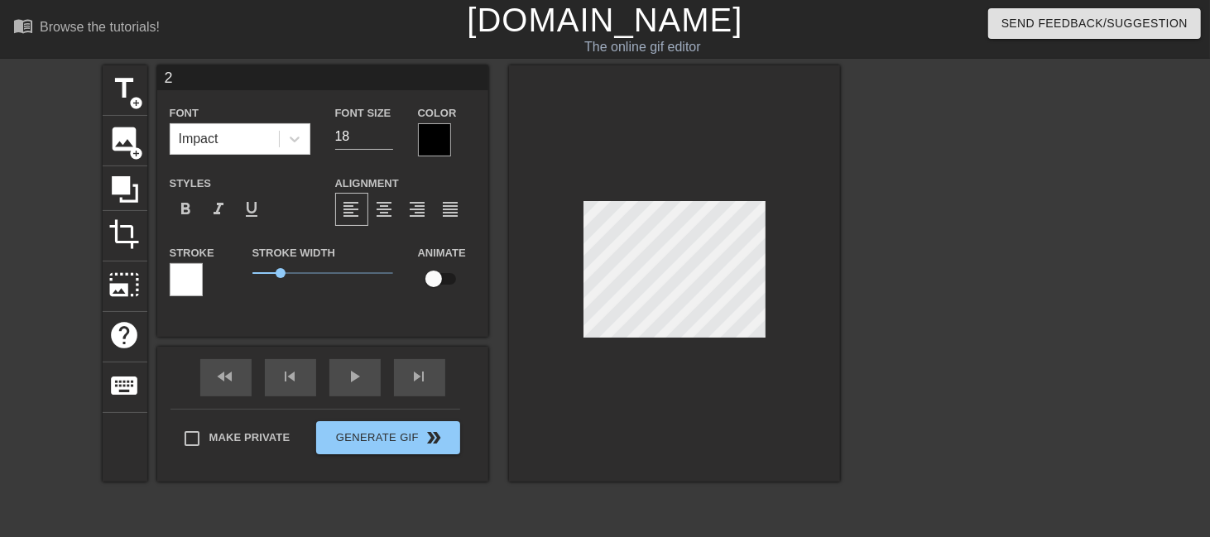
type input "2"
type textarea "2"
type input "R"
type textarea "R"
type input "Re"
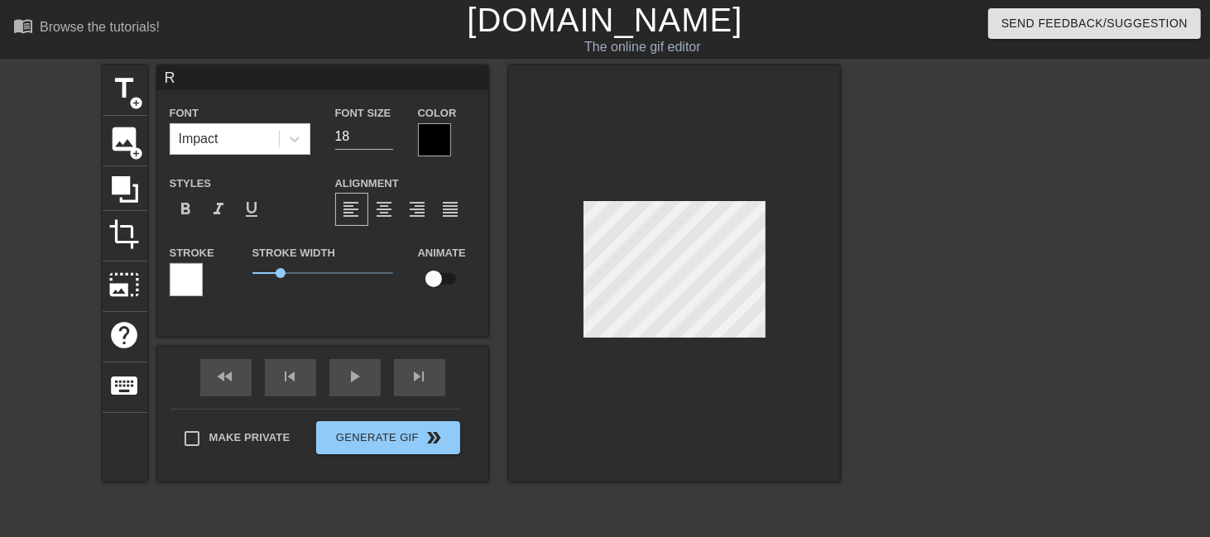
type textarea "Re"
type input "Red"
type textarea "Red"
type input "Rede"
type textarea "Rede"
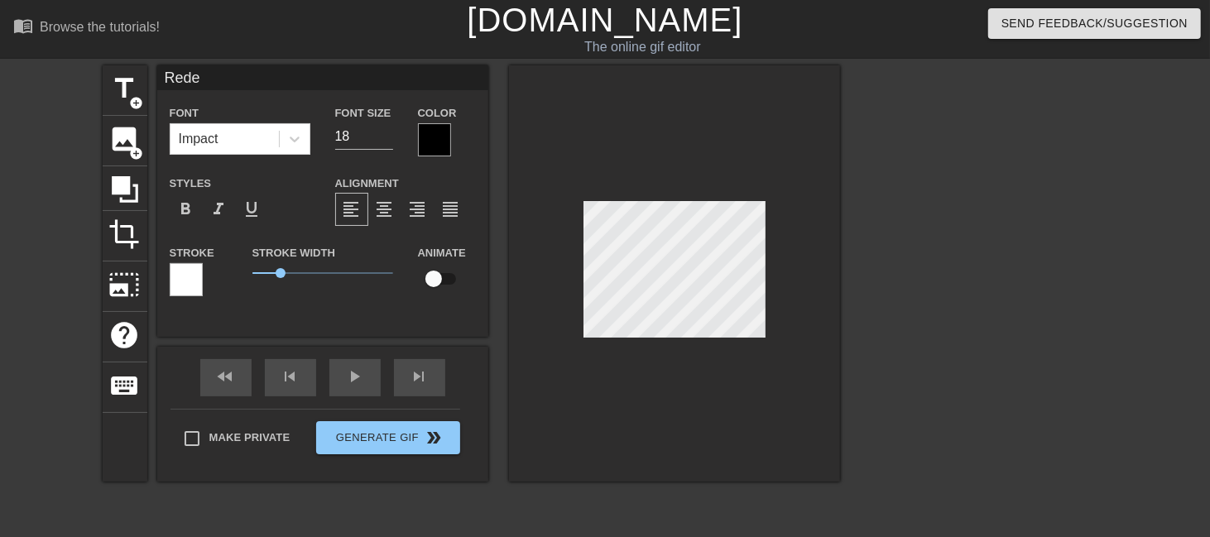
type input "Redee"
type textarea "Redee"
type input "Redeem"
type textarea "Redeem"
type input "Redeeme"
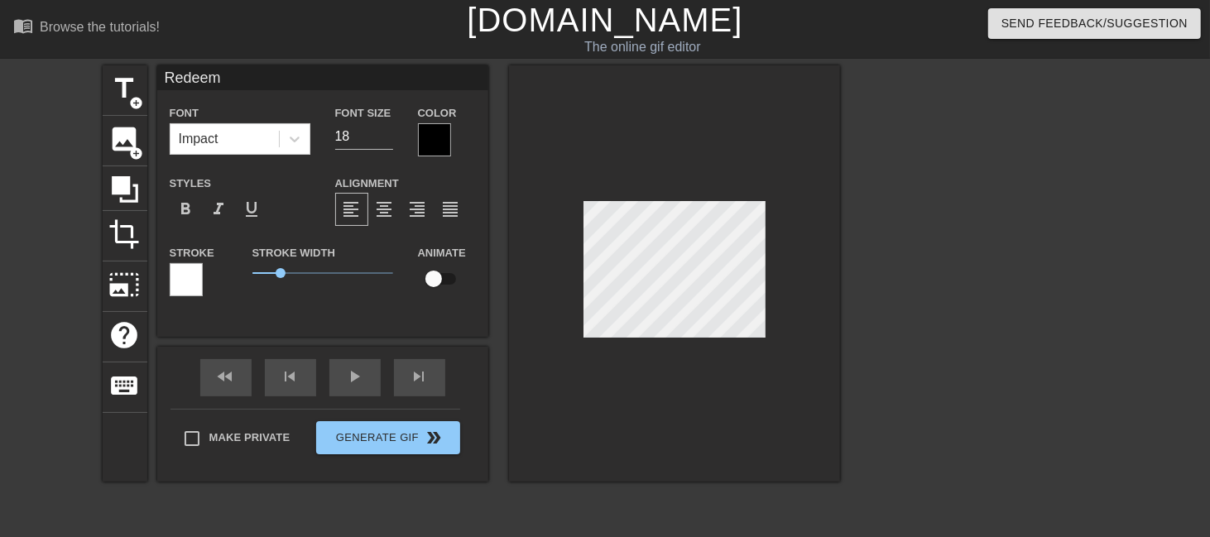
type textarea "Redeeme"
type input "Redeemer"
type textarea "Redeemer"
type input "Redeemers"
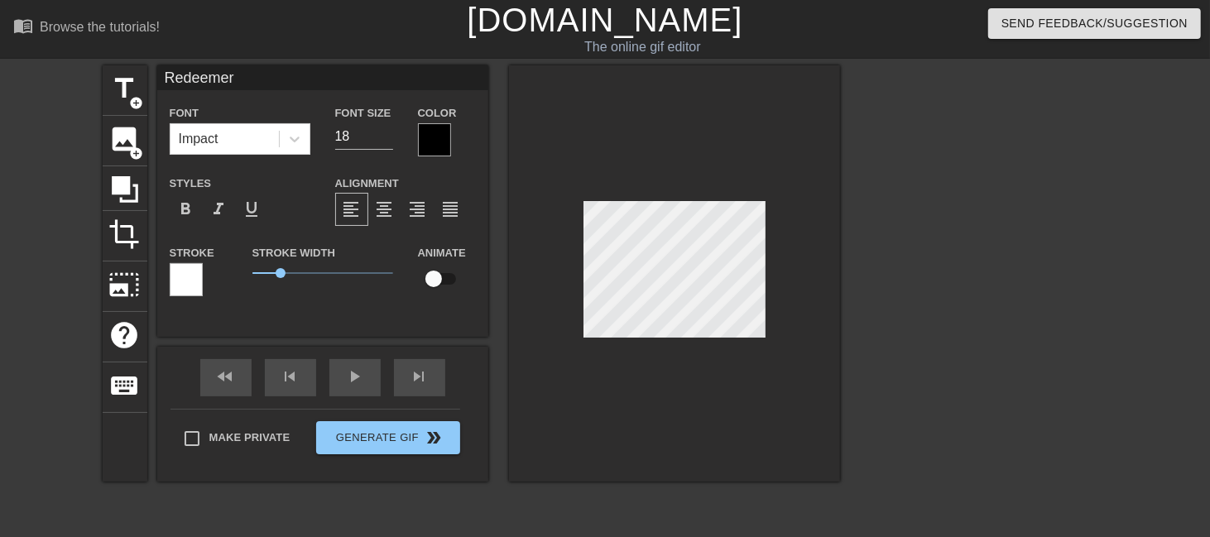
type textarea "Redeemers"
type input "Redeemers"
type textarea "Redeemers"
type input "Redeemers t"
type textarea "Redeemers t"
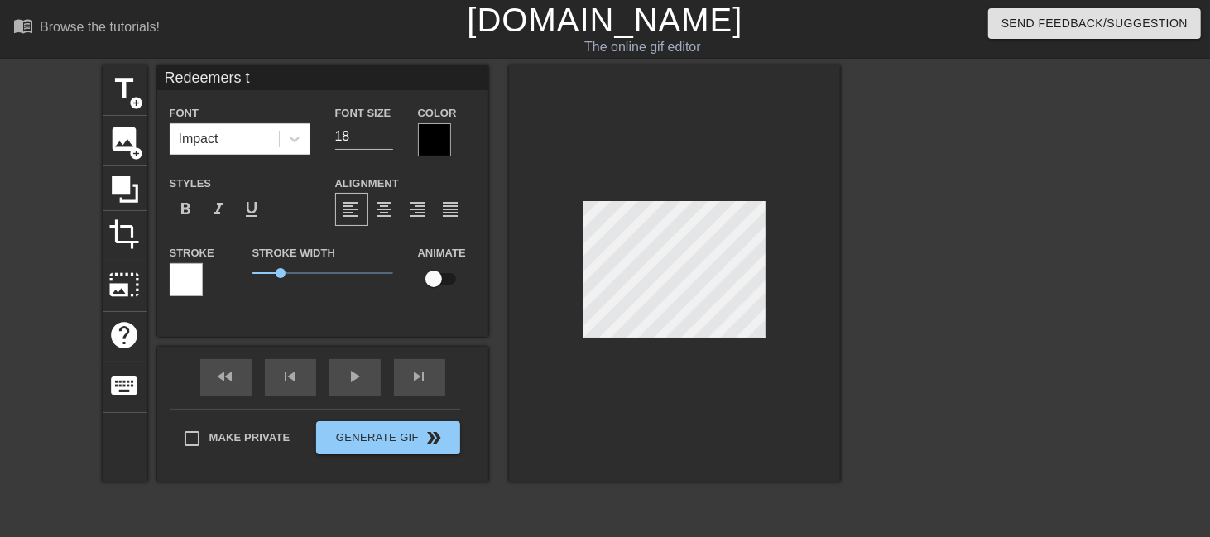
type input "Redeemers th"
type textarea "Redeemers th"
type input "Redeemers tha"
type textarea "Redeemers tha"
type input "Redeemers than"
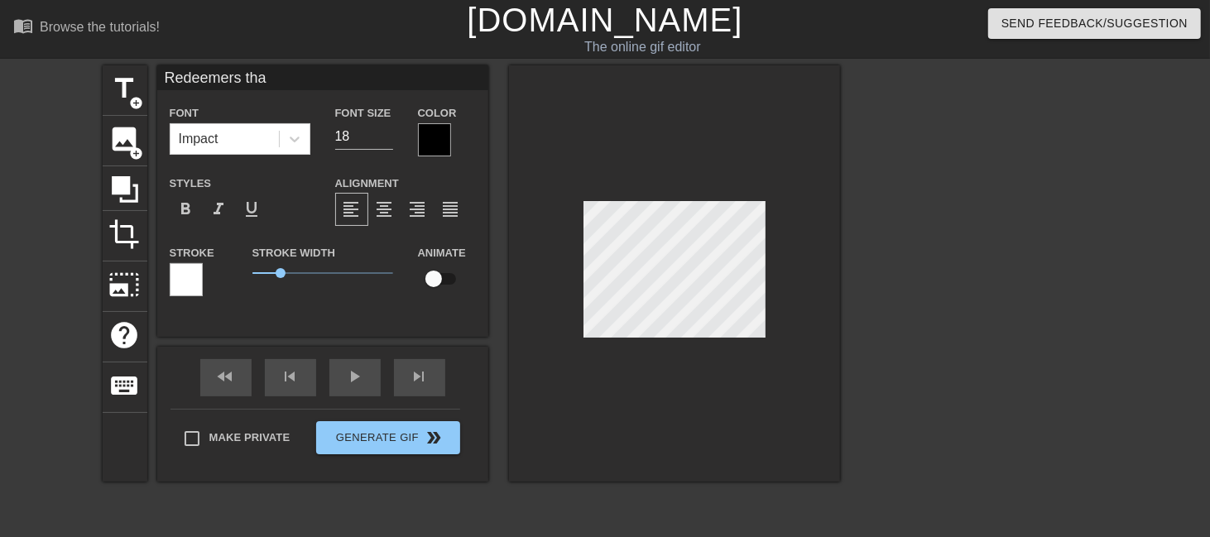
type textarea "Redeemers than"
type input "Redeemers thank"
type textarea "Redeemers thank"
type input "Redeemers thanks"
type textarea "Redeemers thanks"
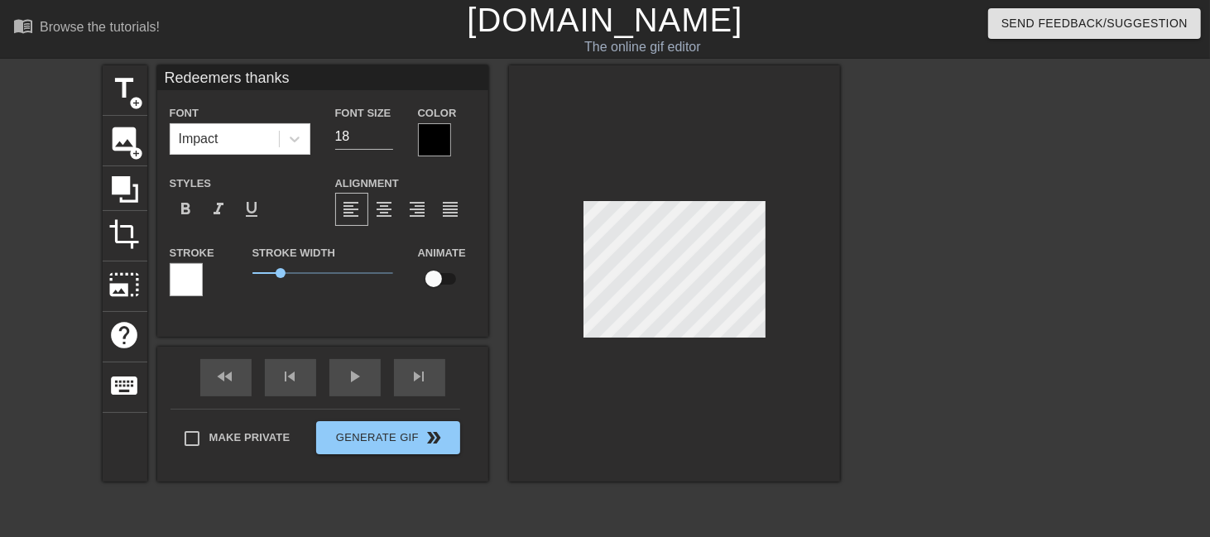
scroll to position [2, 7]
type input "Redeemers thanks"
type textarea "Redeemers thanks"
type input "Redeemers thanks y"
type textarea "Redeemers thanks y"
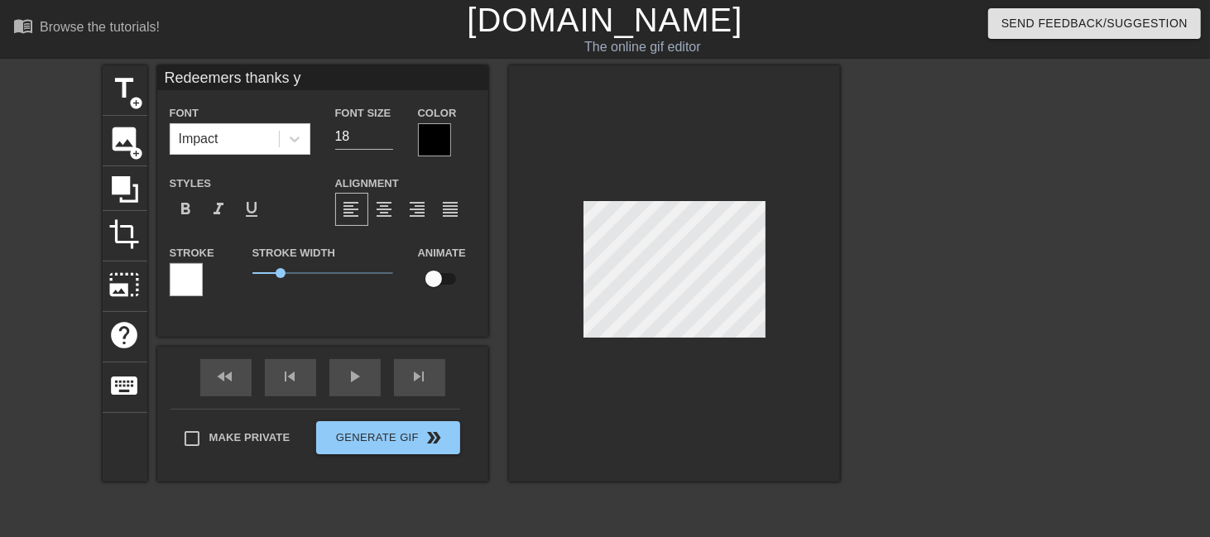
type input "Redeemers thanks [PERSON_NAME]"
type textarea "Redeemers thanks [PERSON_NAME]"
type input "Redeemers thanks you"
type textarea "Redeemers thanks you"
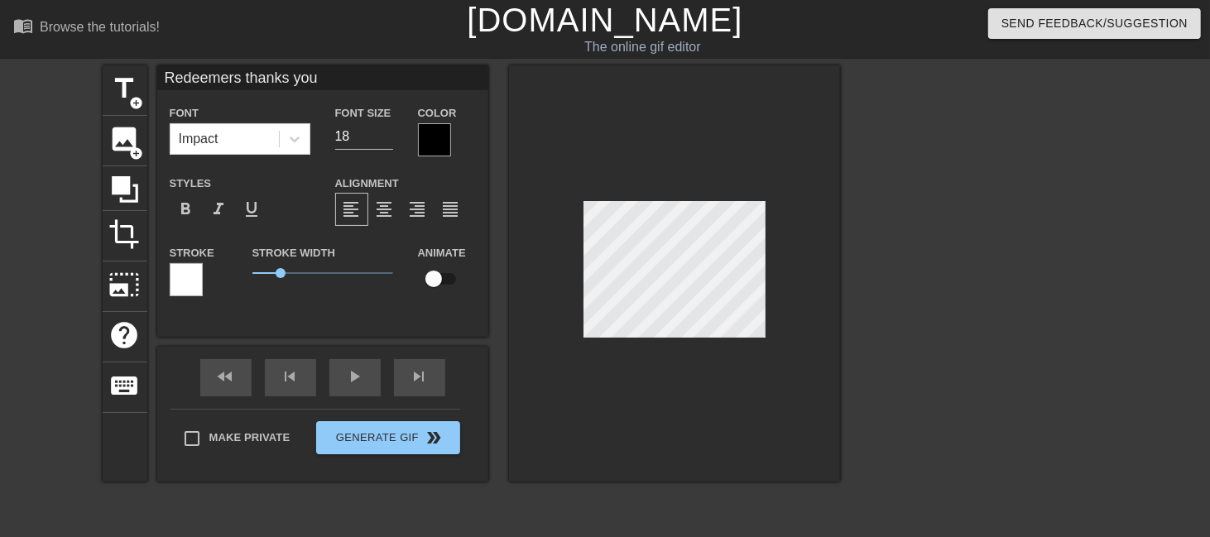
type input "Redeemers thanks you"
type textarea "Redeemers thanks you"
type input "Redeemers thanks you d"
type textarea "Redeemers thanks you d"
type input "Redeemers thanks you dr"
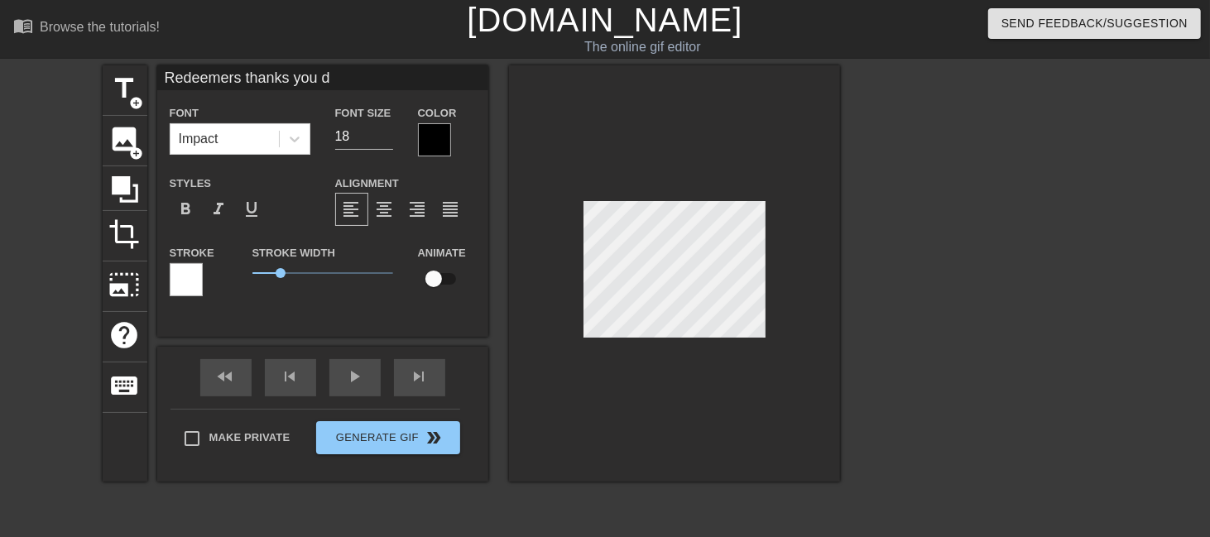
type textarea "Redeemers thanks you dr"
type input "Redeemers thanks you dr'"
type textarea "Redeemers thanks you dr'"
type input "Redeemers thanks you dr's"
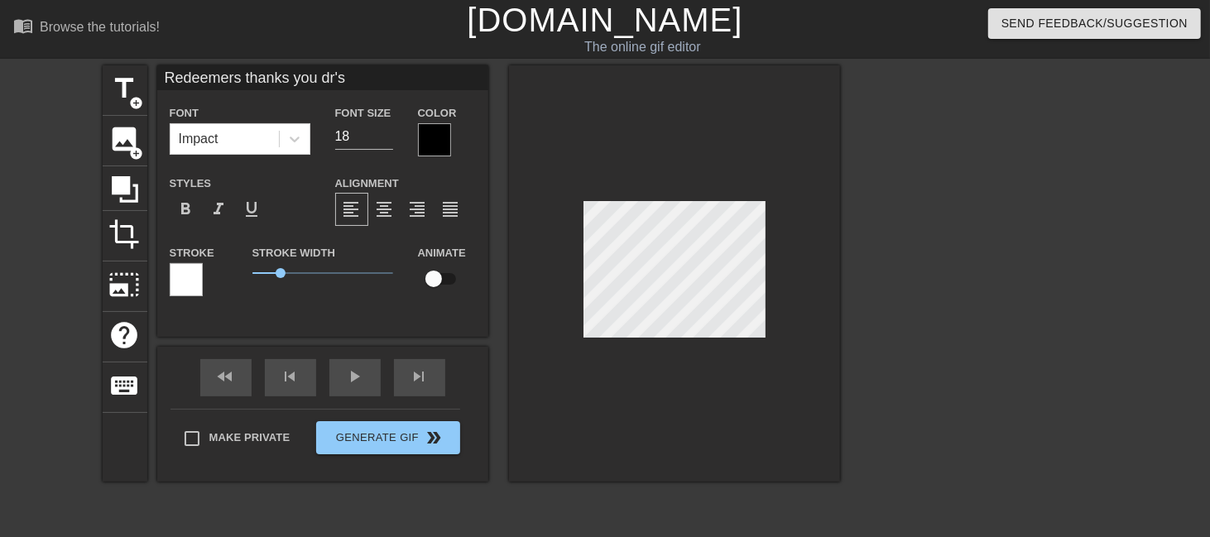
scroll to position [2, 10]
type textarea "Redeemers thanks you dr's"
type input "Redeemers thanks you dr'"
type textarea "Redeemers thanks you dr'"
type input "Redeemers thanks you dr"
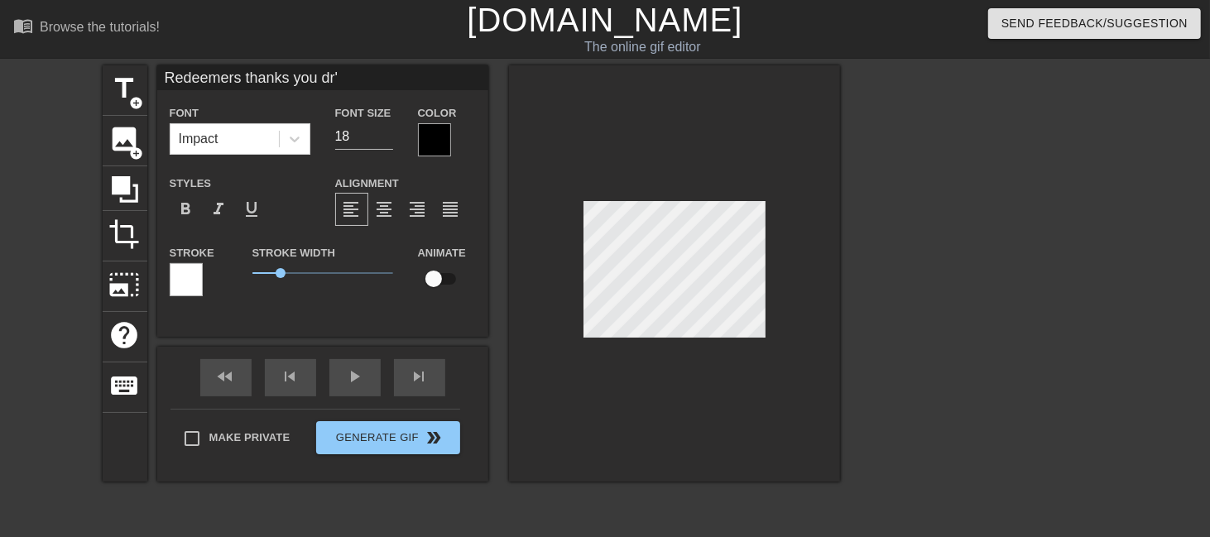
type textarea "Redeemers thanks you dr"
type input "Redeemers thanks you d"
type textarea "Redeemers thanks you d"
type input "Redeemers thanks you"
type textarea "Redeemers thanks you"
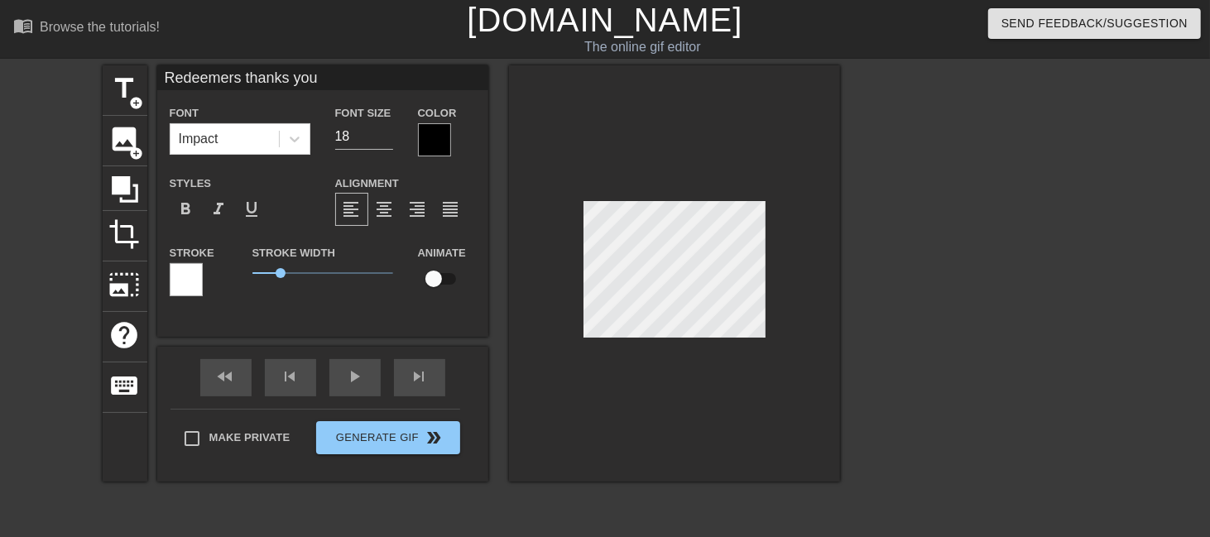
type input "Redeemers thanks you D"
type textarea "Redeemers thanks you D"
type input "Redeemers thanks you Dr"
type textarea "Redeemers thanks you Dr"
type input "Redeemers thanks you Dr'"
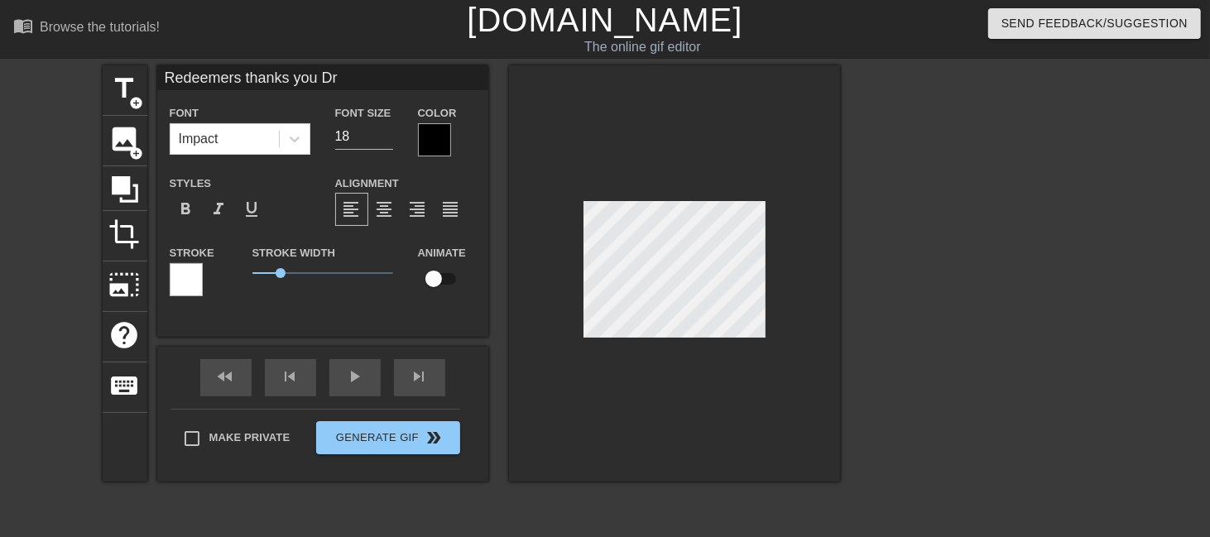
type textarea "Redeemers thanks you Dr'"
type input "Redeemers thanks you Dr's"
type textarea "Redeemers thanks you Dr's"
type input "Redeemers thanks you Dr's"
type textarea "Redeemers thanks you Dr's"
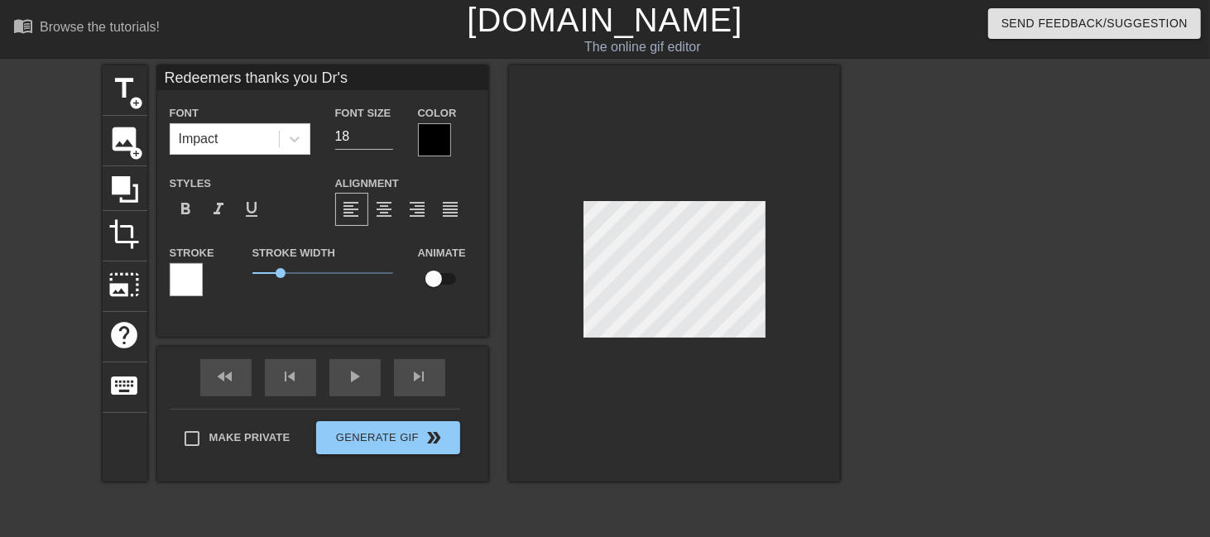
type input "Redeemers thanks you Dr's J"
type textarea "Redeemers thanks you Dr's J"
type input "Redeemers thanks you Dr's [PERSON_NAME]"
type textarea "Redeemers thanks you Dr's [PERSON_NAME]"
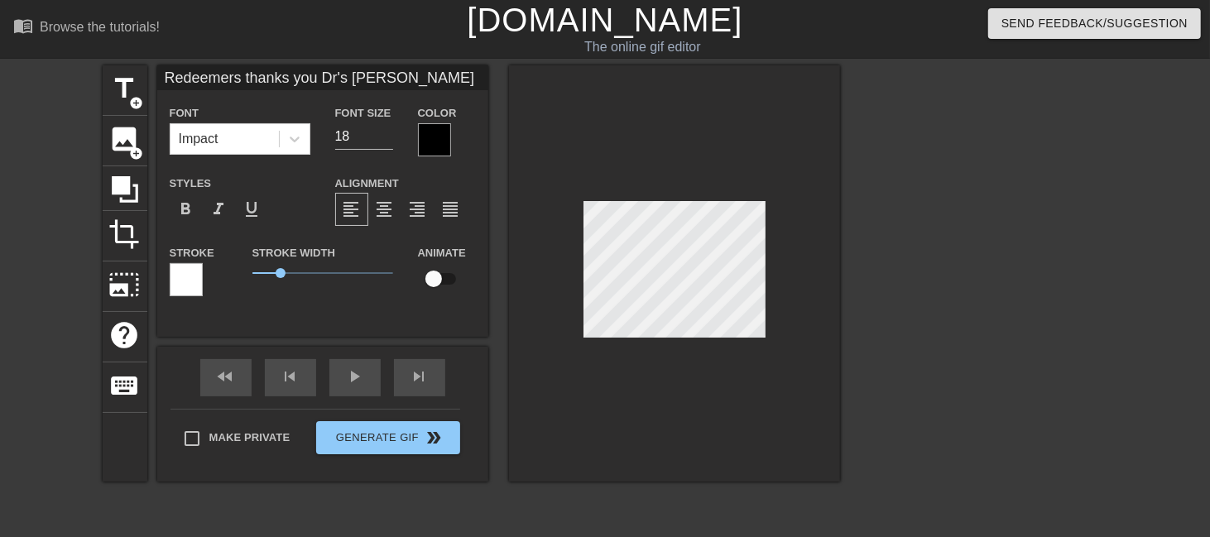
type input "Redeemers thanks you Dr's Jam"
type textarea "Redeemers thanks you Dr's Jam"
type input "Redeemers thanks you Dr's [PERSON_NAME]"
type textarea "Redeemers thanks you Dr's [PERSON_NAME]"
type input "Redeemers thanks you Dr's [PERSON_NAME]"
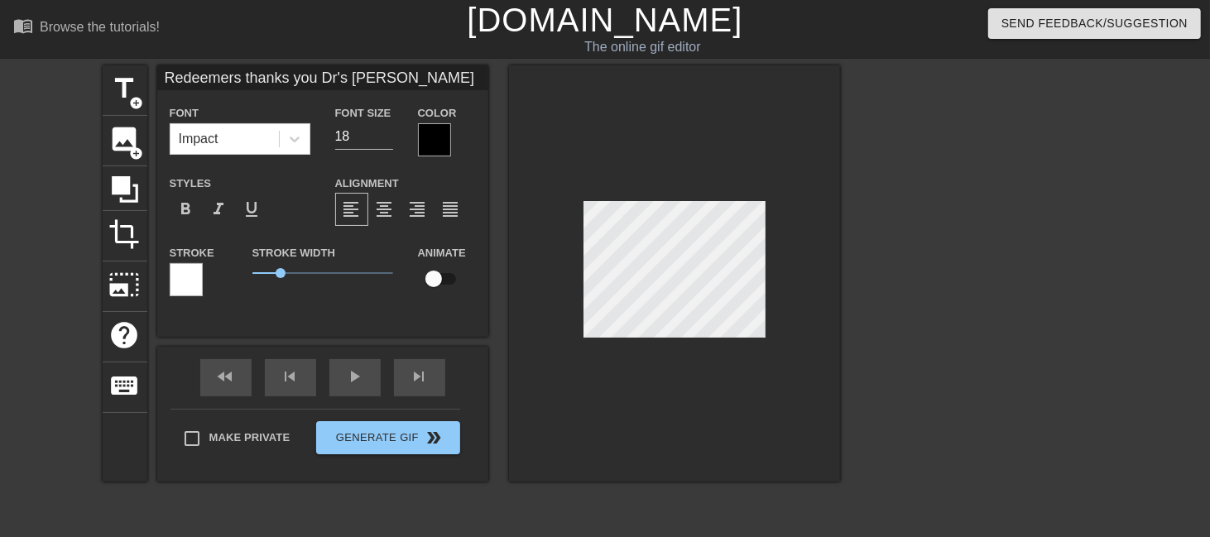
type textarea "Redeemers thanks you Dr's [PERSON_NAME]"
type input "Redeemers thanks you Dr's [PERSON_NAME]"
type textarea "Redeemers thanks you Dr's [PERSON_NAME]"
type input "Redeemers thanks you Dr's [PERSON_NAME]"
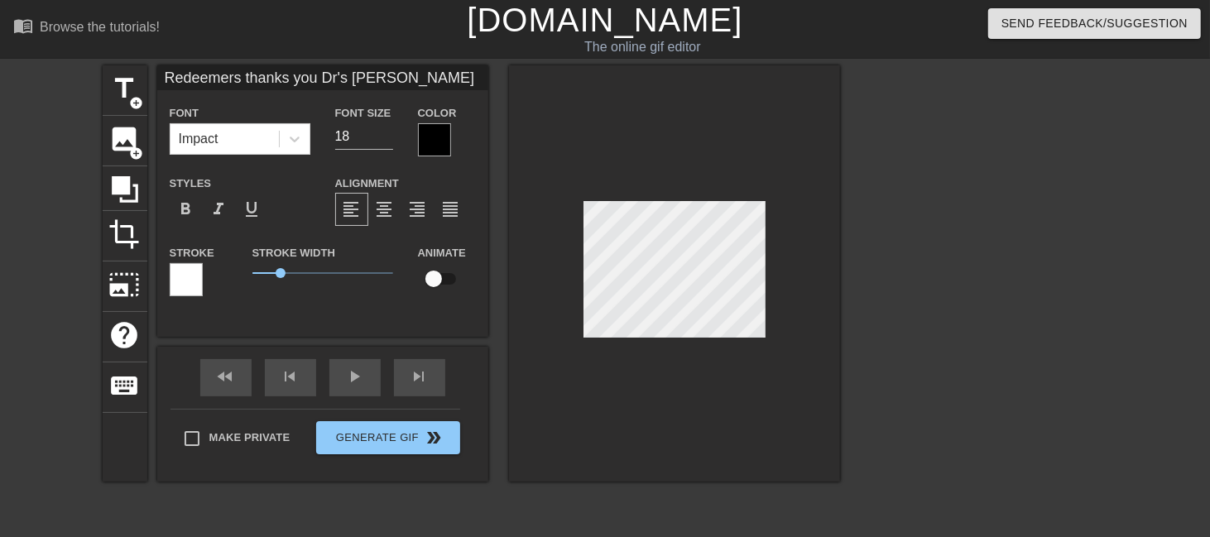
type textarea "Redeemers thanks you Dr's [PERSON_NAME]"
type input "Redeemers thanks you Dr's [PERSON_NAME]"
type textarea "Redeemers thanks you Dr's [PERSON_NAME]"
type input "Redeemers thanks you Dr's [PERSON_NAME]"
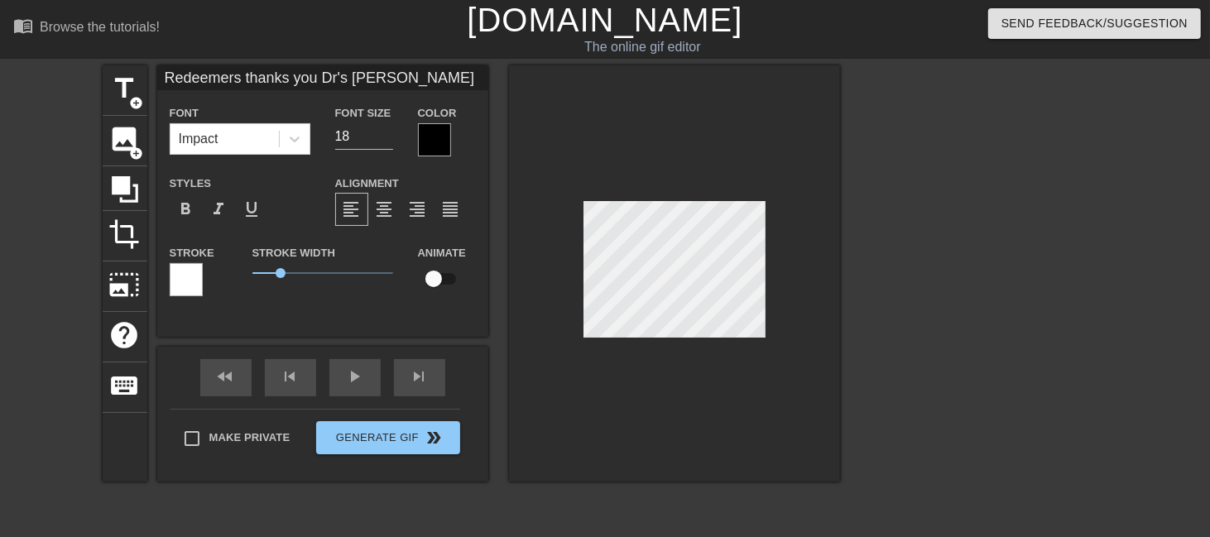
type textarea "Redeemers thanks you Dr's [PERSON_NAME]"
type input "Redeemers thanks you Dr's [PERSON_NAME]"
type textarea "Redeemers thanks you Dr's [PERSON_NAME]"
type input "Redeemers thanks you Dr's [PERSON_NAME]"
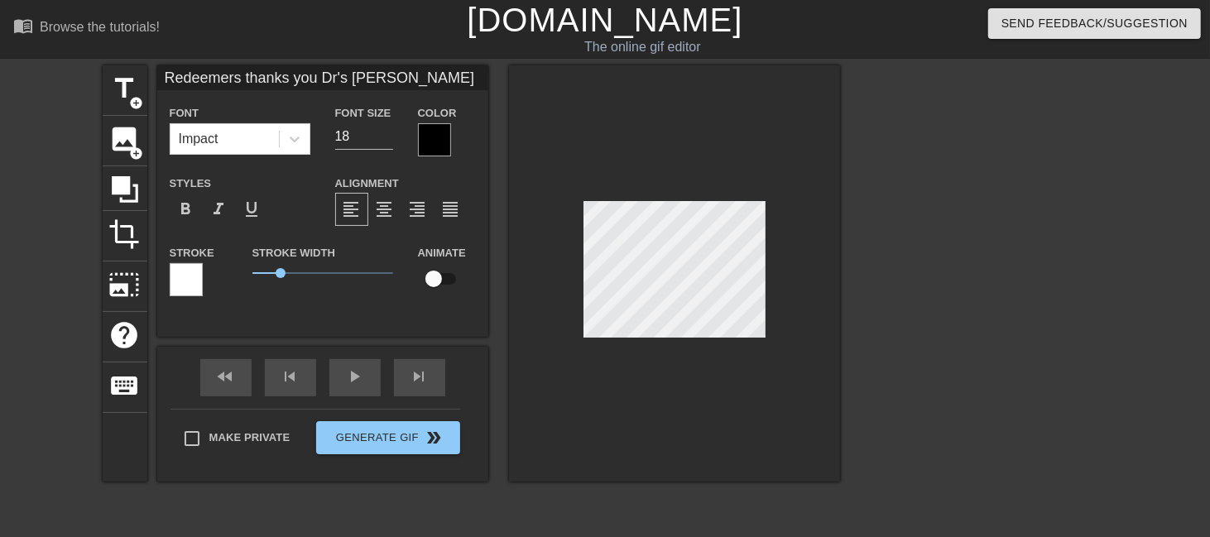
type textarea "Redeemers thanks you Dr's [PERSON_NAME]"
type input "Redeemers thanks you Dr's [PERSON_NAME]"
type textarea "Redeemers thanks you Dr's [PERSON_NAME]"
type input "Redeemers thanks you Dr's [PERSON_NAME]"
type textarea "Redeemers thanks you Dr's [PERSON_NAME]"
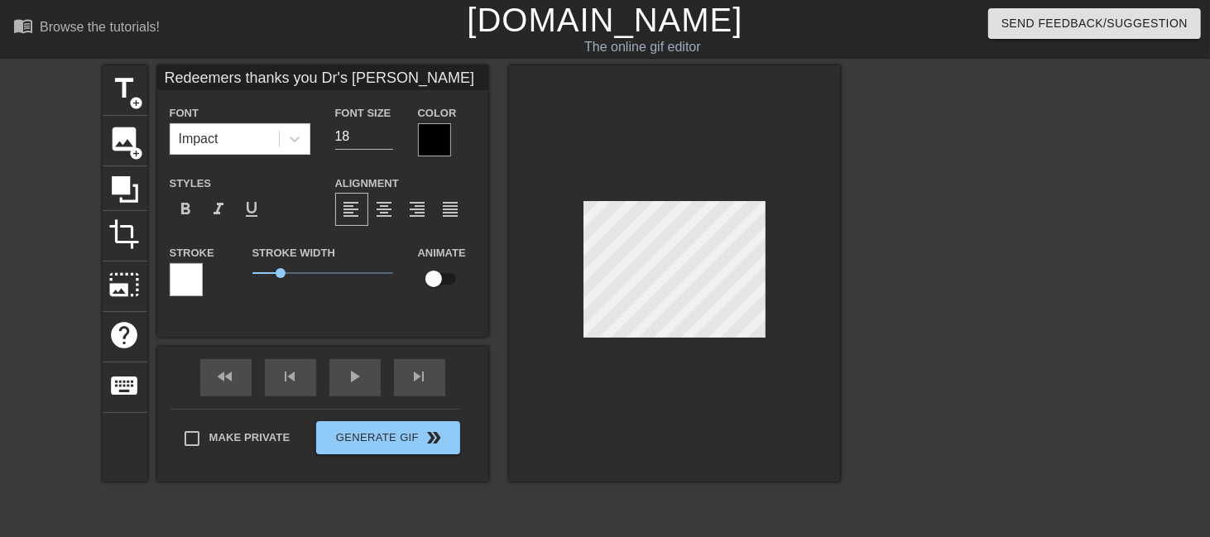
type input "Redeemers thanks you Dr's [PERSON_NAME]"
type textarea "Redeemers thanks you Dr's [PERSON_NAME]"
type input "Redeemers thanks you Dr's [PERSON_NAME] Jemi [PERSON_NAME]"
type textarea "Redeemers thanks you Dr's [PERSON_NAME] Jemi [PERSON_NAME]"
type input "Redeemers thanks you Dr's [PERSON_NAME] [PERSON_NAME]"
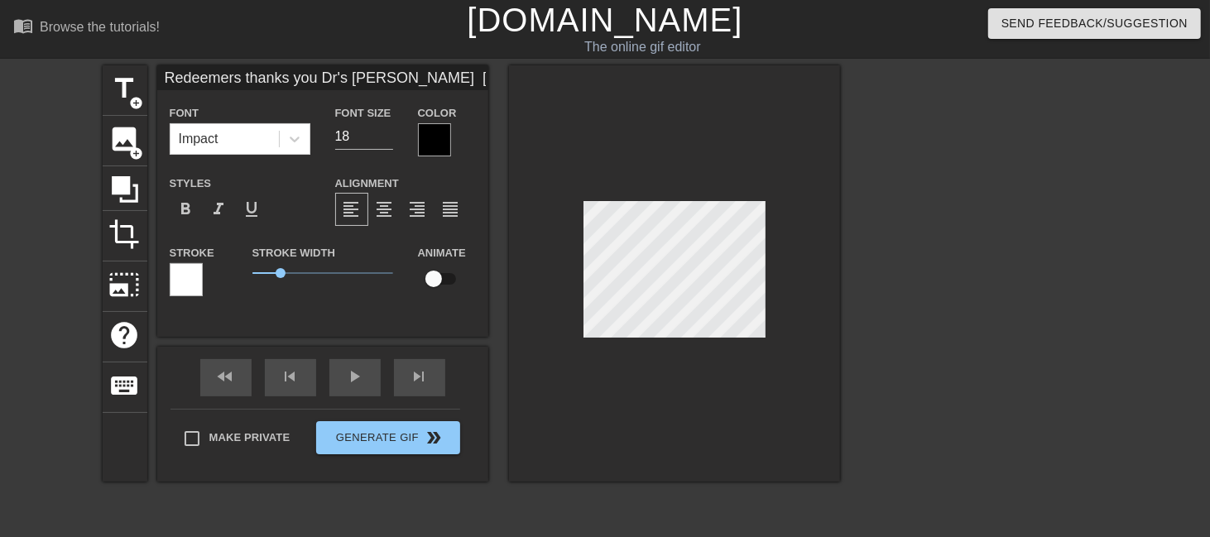
type textarea "Redeemers thanks you Dr's [PERSON_NAME] [PERSON_NAME]"
type input "Redeemers thanks you Dr's [PERSON_NAME]"
type textarea "Redeemers thanks you Dr's [PERSON_NAME]"
type input "Redeemers thanks you Dr's [PERSON_NAME]"
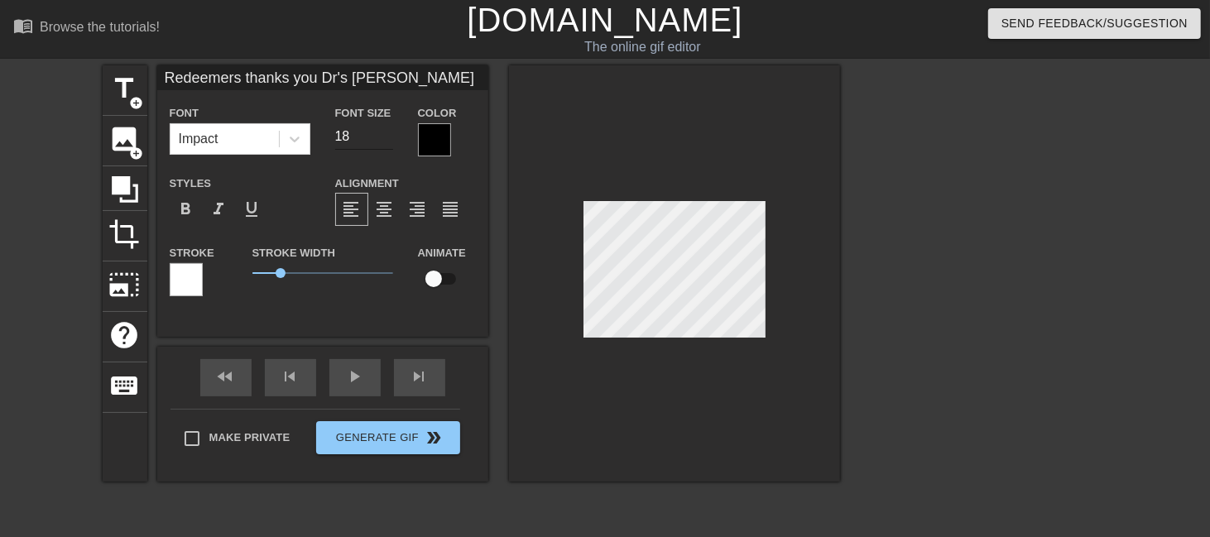
type textarea "Redeemers thanks you Dr's [PERSON_NAME]"
click at [386, 140] on input "17" at bounding box center [364, 136] width 58 height 26
click at [386, 140] on input "15" at bounding box center [364, 136] width 58 height 26
click at [386, 140] on input "14" at bounding box center [364, 136] width 58 height 26
click at [386, 140] on input "13" at bounding box center [364, 136] width 58 height 26
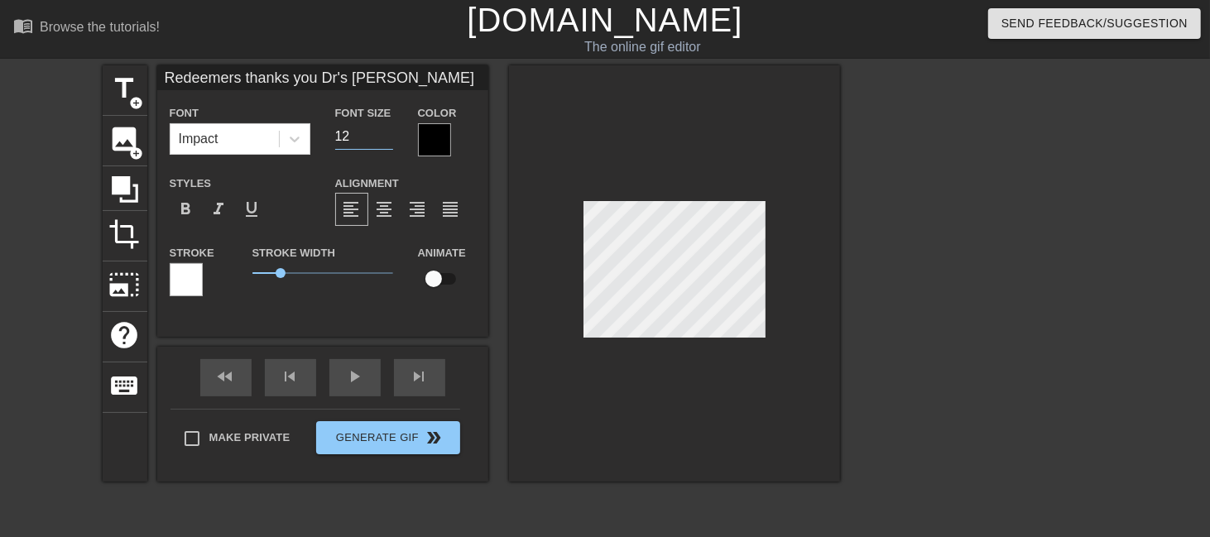
click at [386, 140] on input "12" at bounding box center [364, 136] width 58 height 26
type input "11"
click at [386, 140] on input "11" at bounding box center [364, 136] width 58 height 26
click at [187, 276] on div at bounding box center [186, 279] width 33 height 33
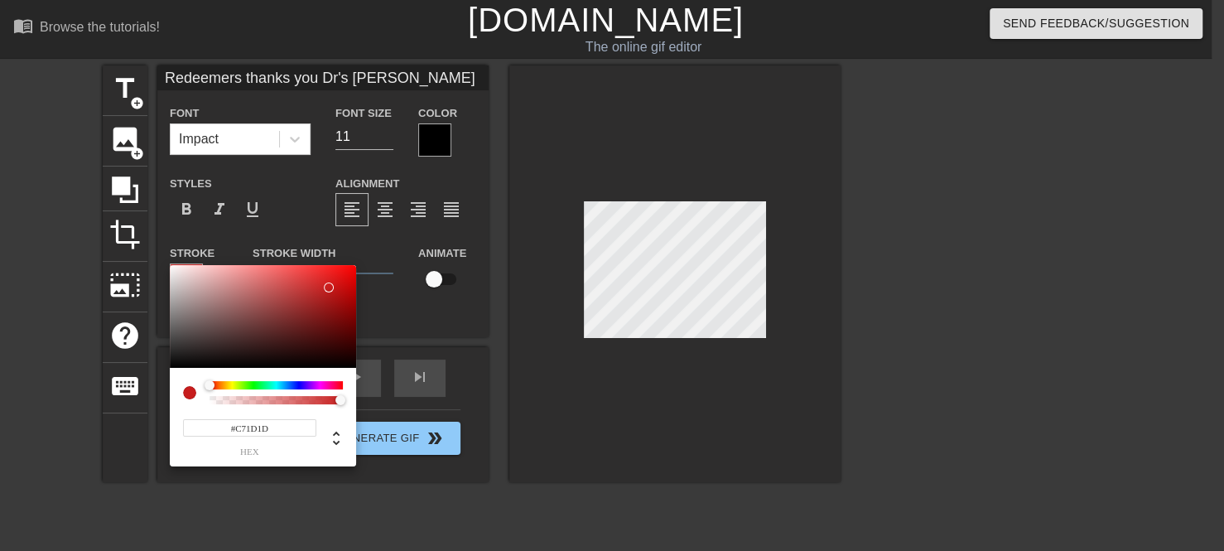
click at [329, 287] on div at bounding box center [263, 316] width 186 height 103
click at [317, 314] on div at bounding box center [263, 316] width 186 height 103
type input "#FB5A5A"
click at [289, 267] on div at bounding box center [263, 316] width 186 height 103
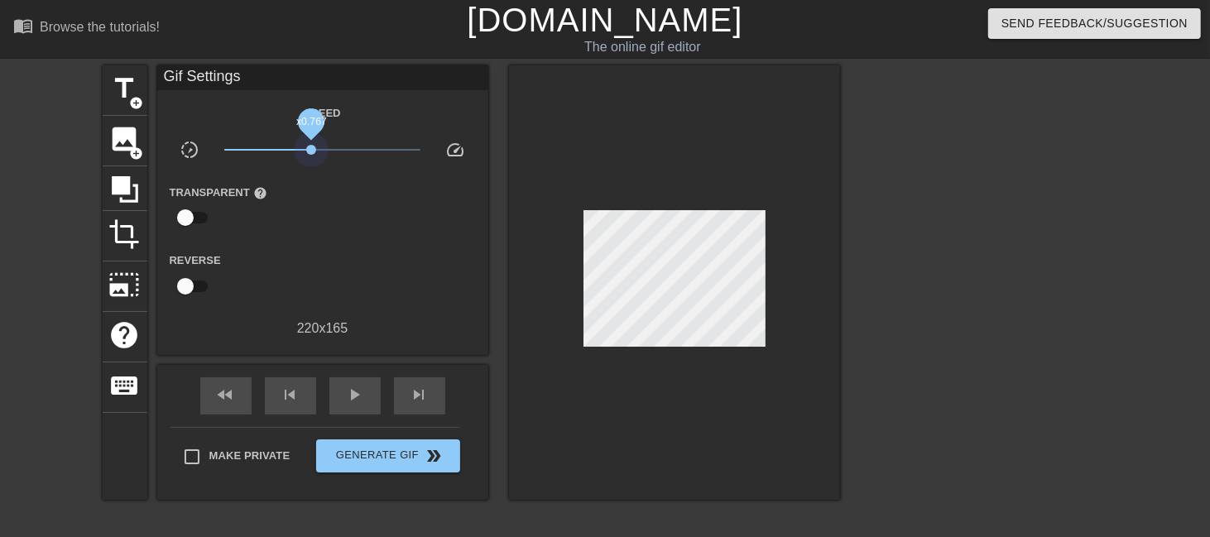
click at [311, 150] on span "x0.767" at bounding box center [322, 150] width 196 height 20
click at [123, 92] on span "title" at bounding box center [124, 88] width 31 height 31
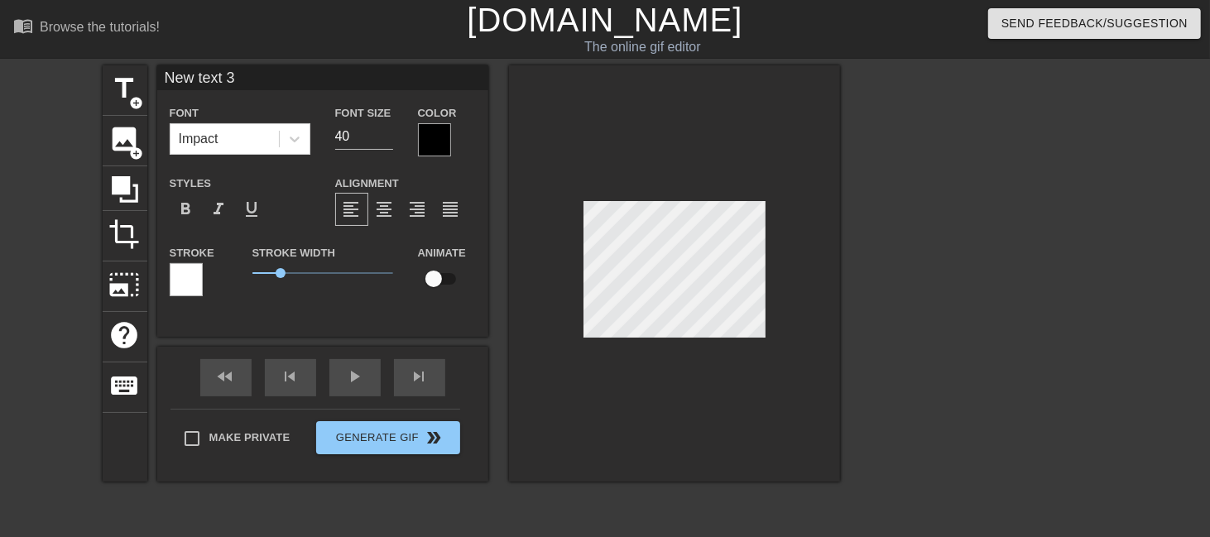
type input "Redeemers thanks you Dr's [PERSON_NAME]"
type input "11"
type input "New text 3"
type input "40"
drag, startPoint x: 576, startPoint y: 272, endPoint x: 812, endPoint y: 204, distance: 245.3
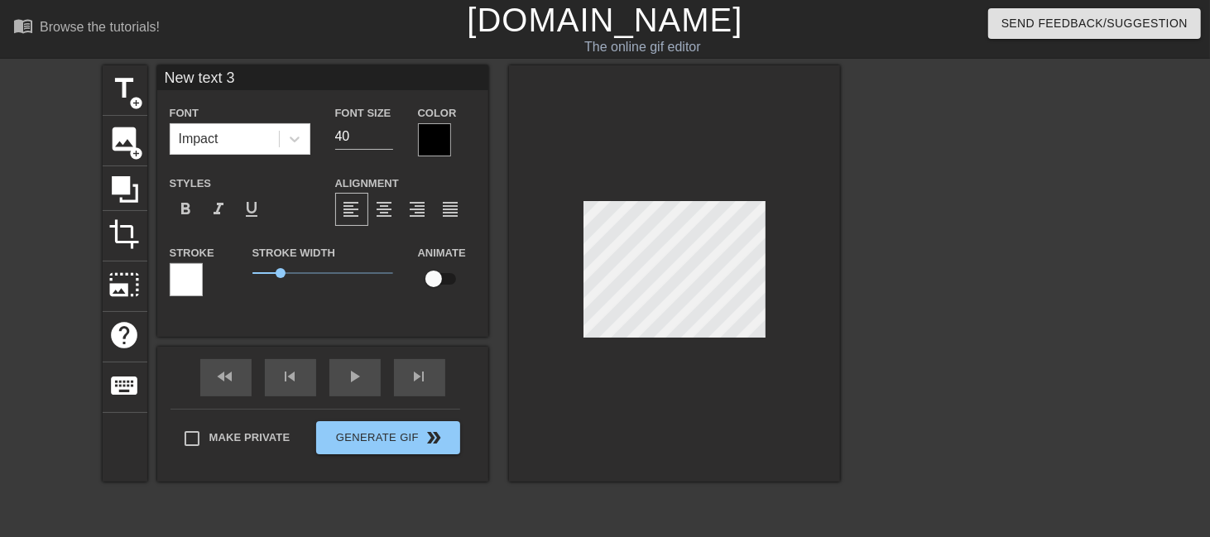
click at [812, 204] on div at bounding box center [674, 273] width 331 height 416
click at [951, 171] on div "title add_circle image add_circle crop photo_size_select_large help keyboard Ne…" at bounding box center [605, 313] width 1210 height 497
click at [385, 140] on input "10" at bounding box center [364, 136] width 58 height 26
type input "9"
click at [385, 140] on input "9" at bounding box center [364, 136] width 58 height 26
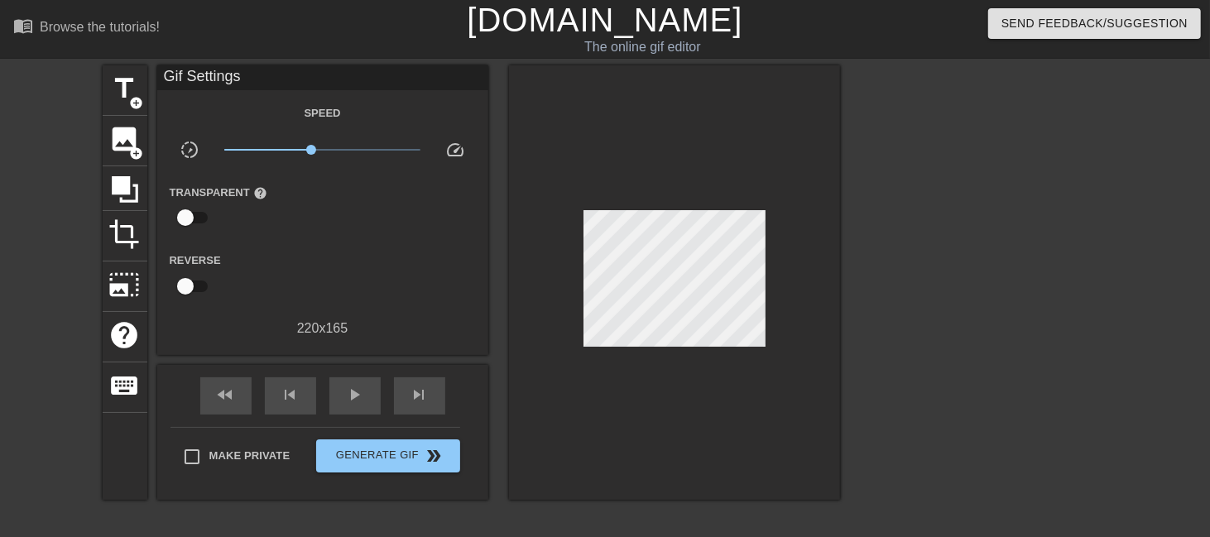
click at [902, 260] on div at bounding box center [984, 313] width 248 height 497
click at [773, 176] on div at bounding box center [674, 282] width 331 height 435
click at [950, 241] on div at bounding box center [984, 313] width 248 height 497
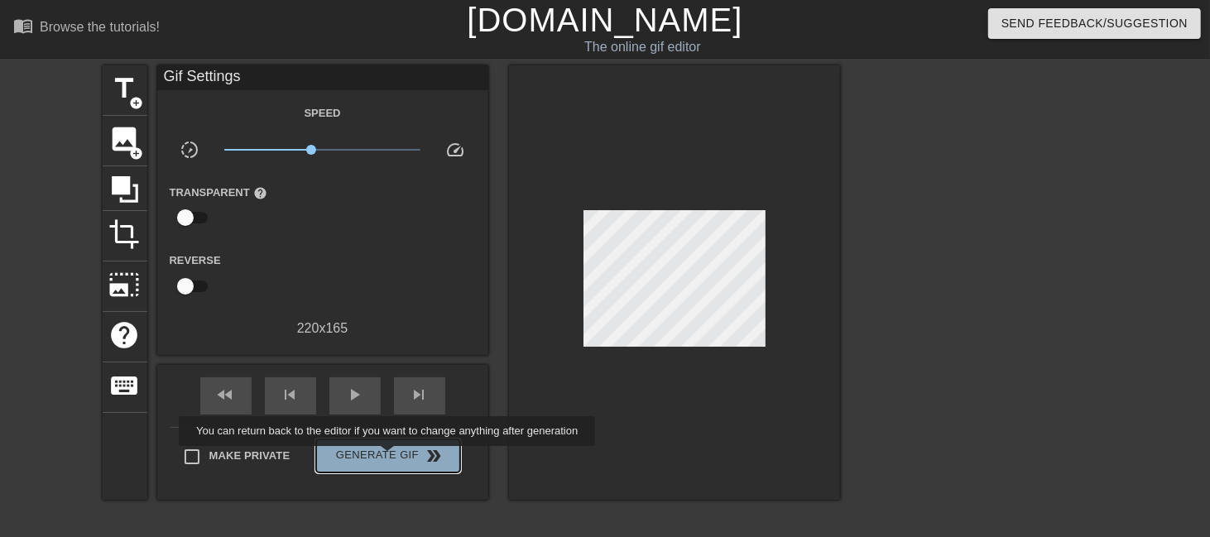
click at [389, 458] on span "Generate Gif double_arrow" at bounding box center [388, 456] width 130 height 20
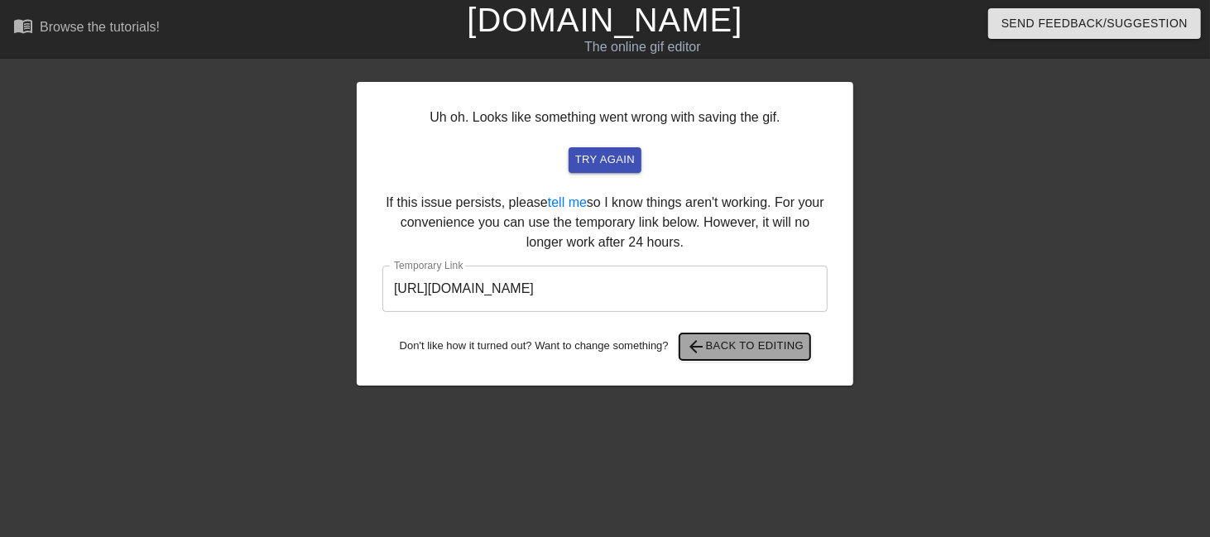
click at [726, 344] on span "arrow_back Back to Editing" at bounding box center [745, 347] width 118 height 20
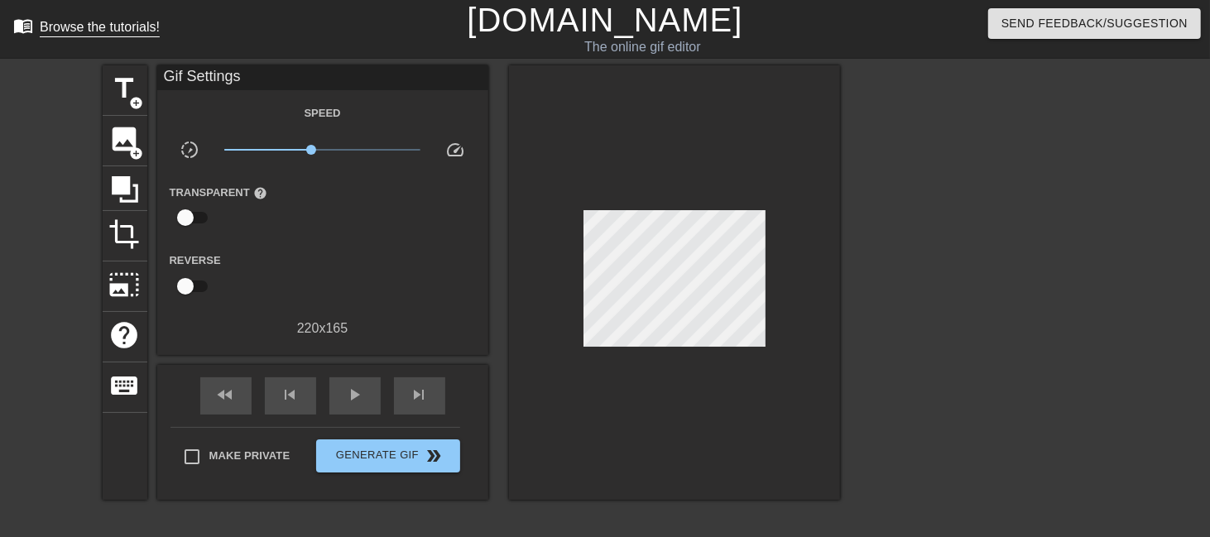
click at [29, 31] on span "menu_book" at bounding box center [23, 26] width 20 height 20
click at [200, 209] on input "checkbox" at bounding box center [185, 217] width 94 height 31
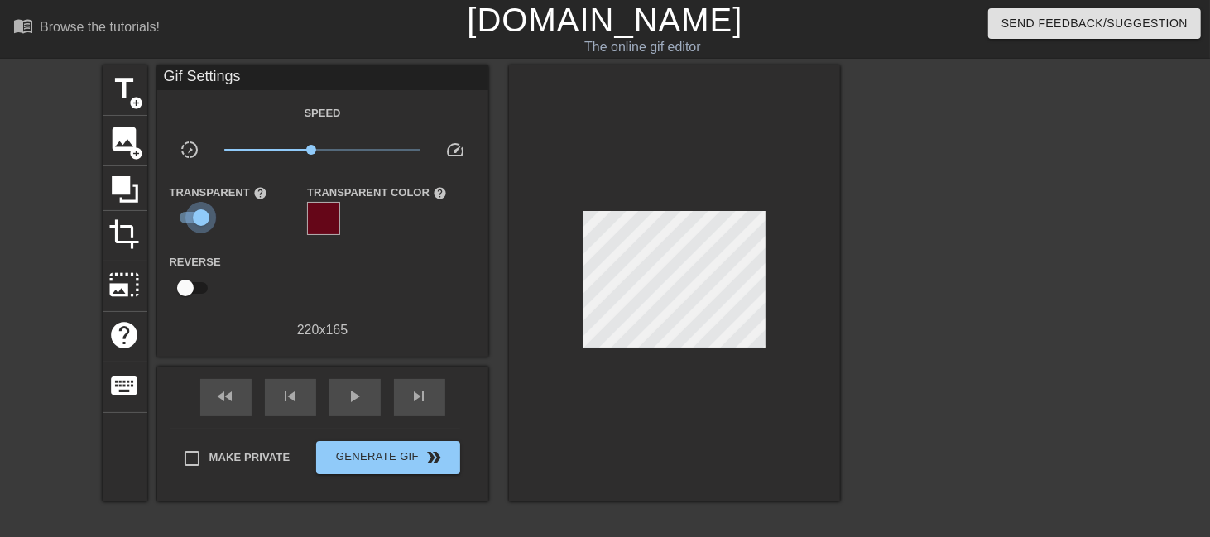
click at [185, 217] on input "checkbox" at bounding box center [201, 217] width 94 height 31
checkbox input "false"
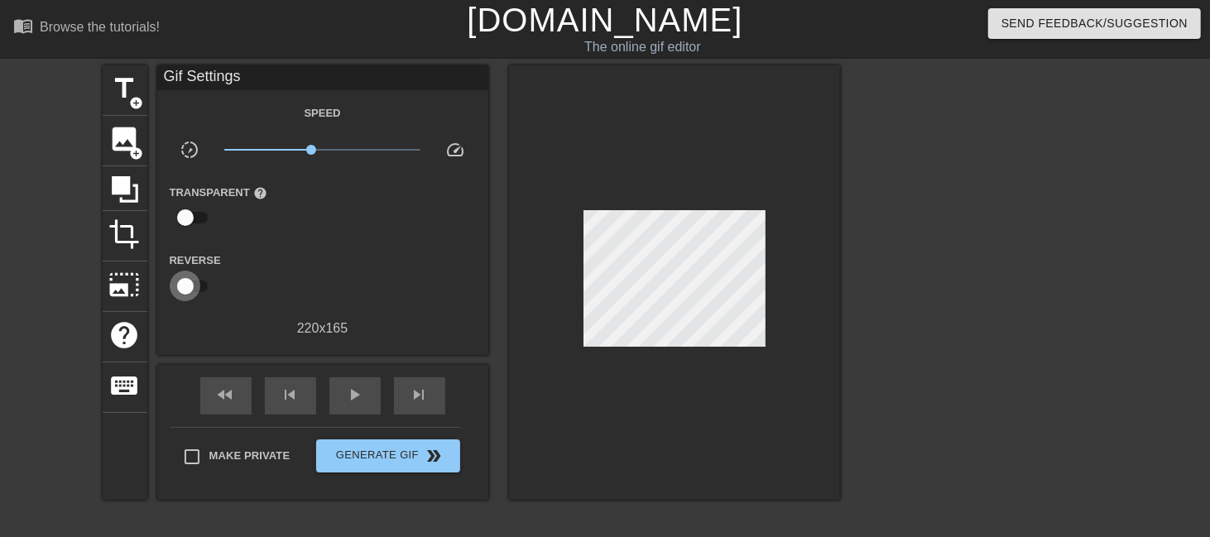
click at [199, 281] on input "checkbox" at bounding box center [185, 286] width 94 height 31
click at [186, 287] on input "checkbox" at bounding box center [201, 286] width 94 height 31
checkbox input "false"
